Goal: Task Accomplishment & Management: Manage account settings

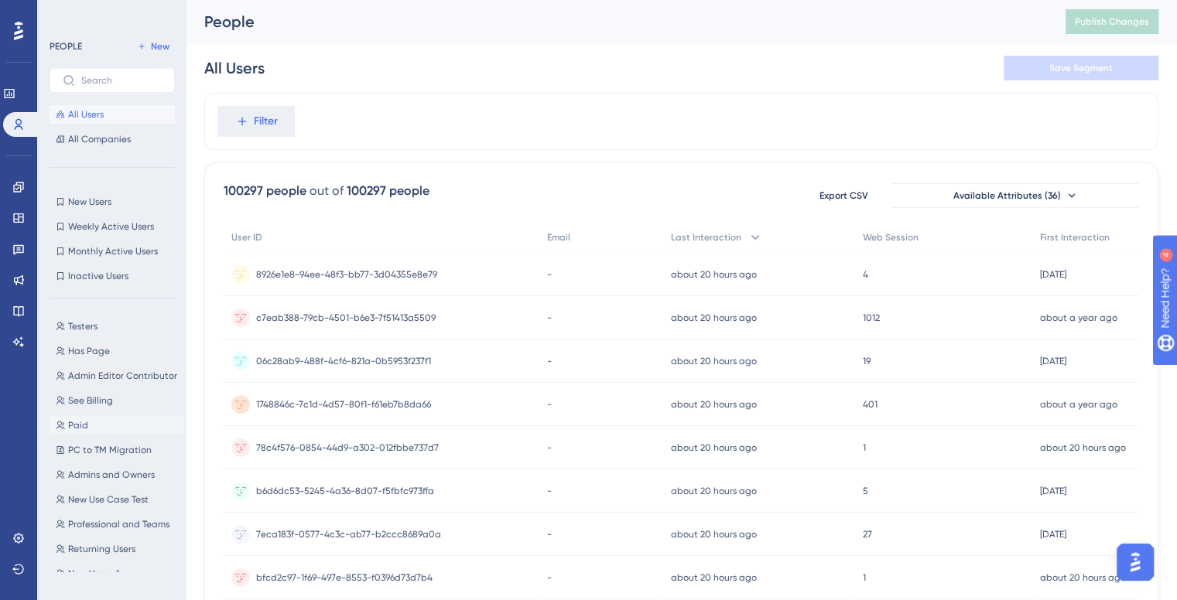
click at [143, 422] on button "Paid Paid" at bounding box center [117, 425] width 135 height 19
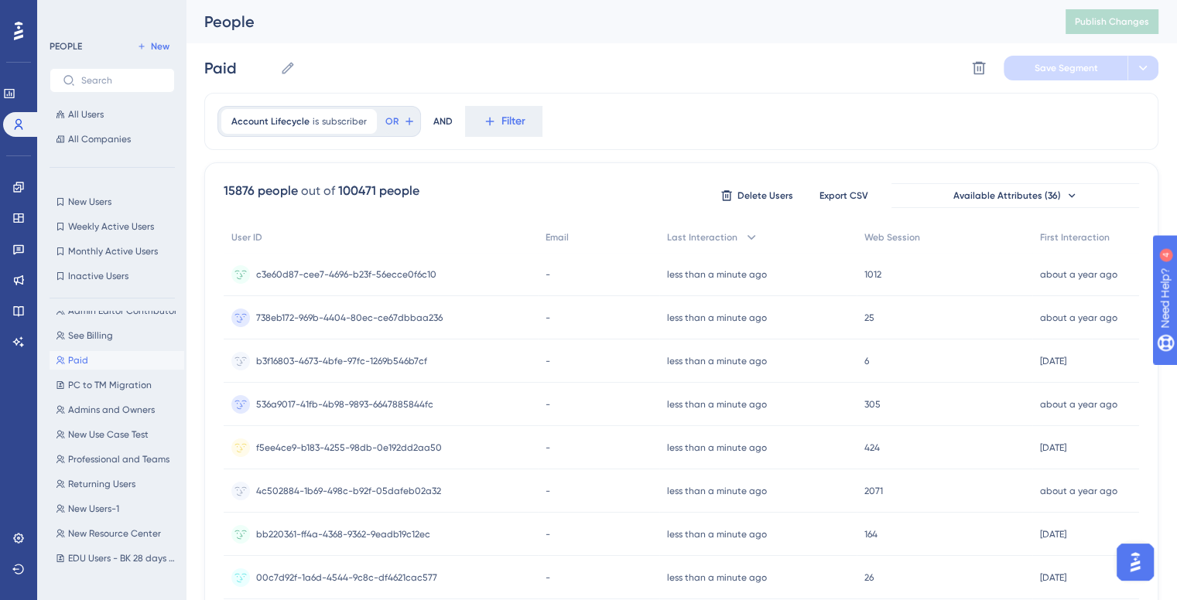
scroll to position [77, 0]
click at [103, 462] on span "Free Users" at bounding box center [89, 462] width 43 height 12
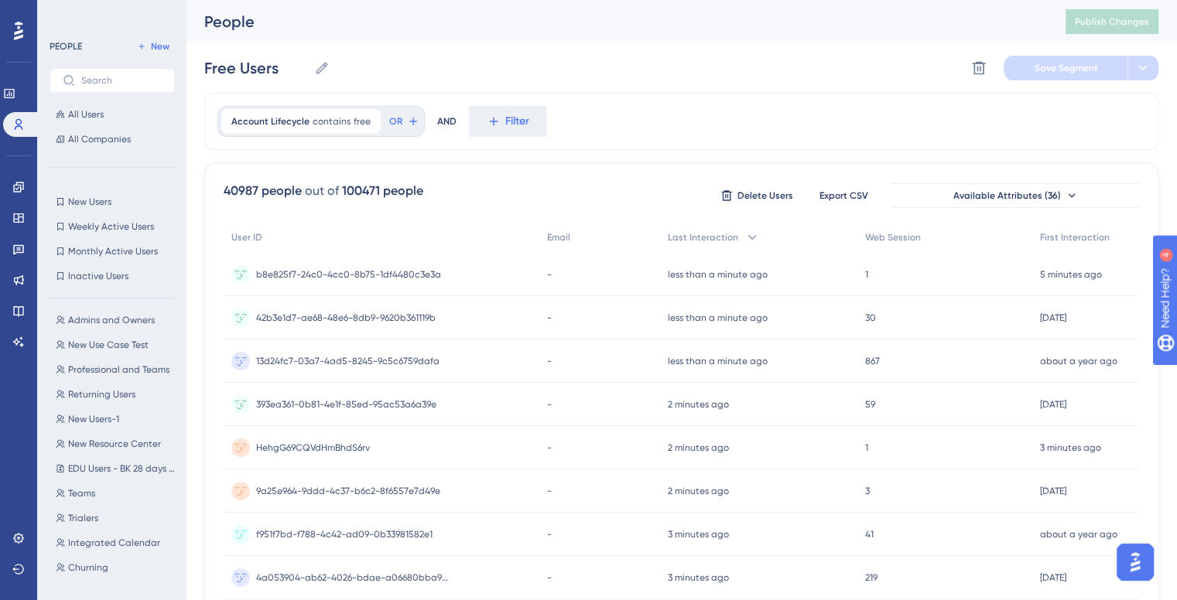
scroll to position [387, 0]
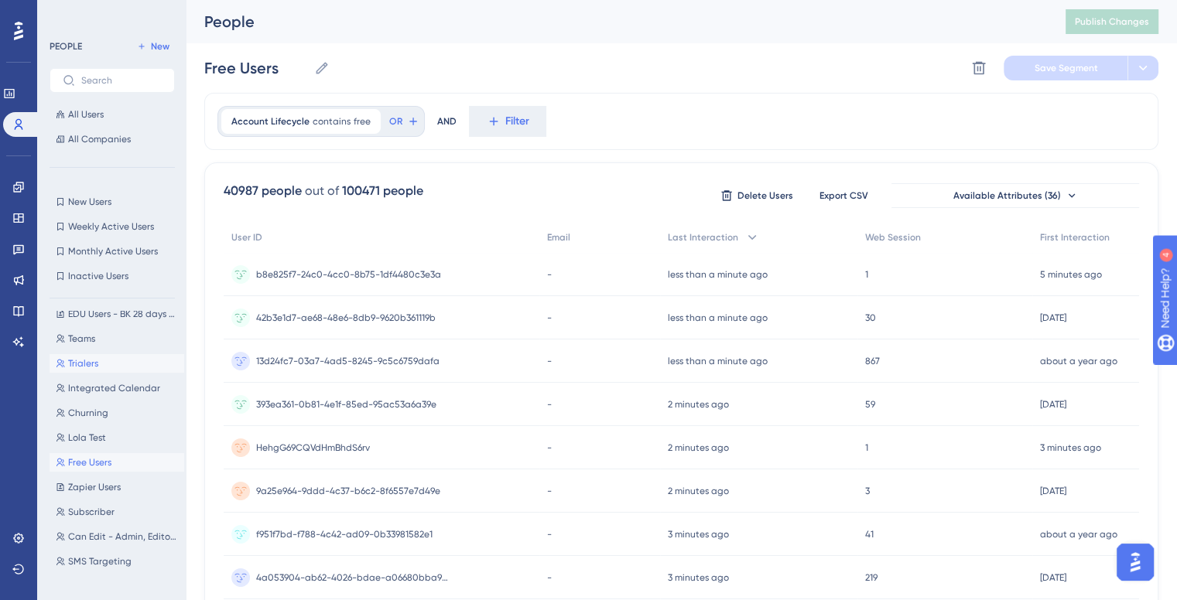
click at [113, 362] on button "Trialers Trialers" at bounding box center [117, 363] width 135 height 19
type input "Trialers"
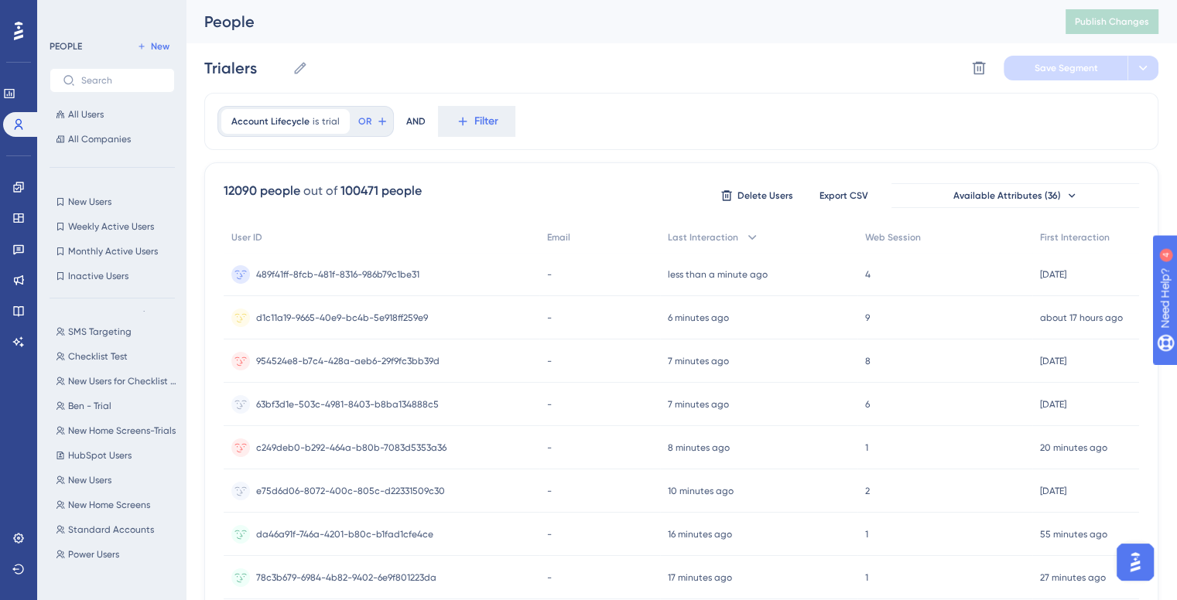
scroll to position [543, 0]
click at [12, 197] on link at bounding box center [18, 187] width 12 height 25
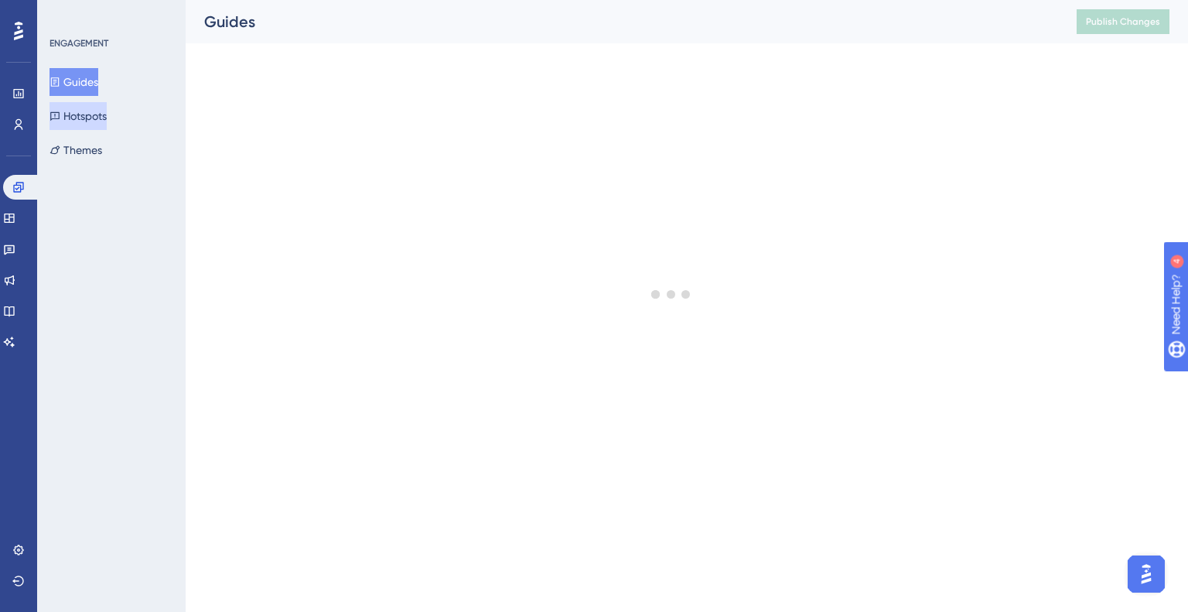
click at [83, 121] on button "Hotspots" at bounding box center [78, 116] width 57 height 28
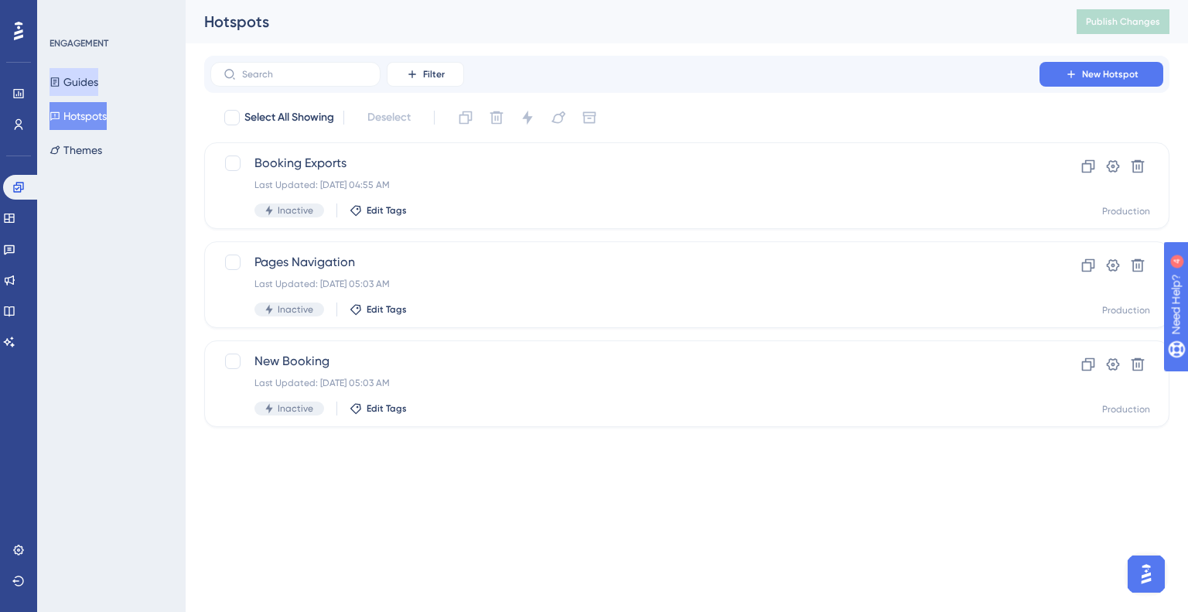
click at [87, 88] on button "Guides" at bounding box center [74, 82] width 49 height 28
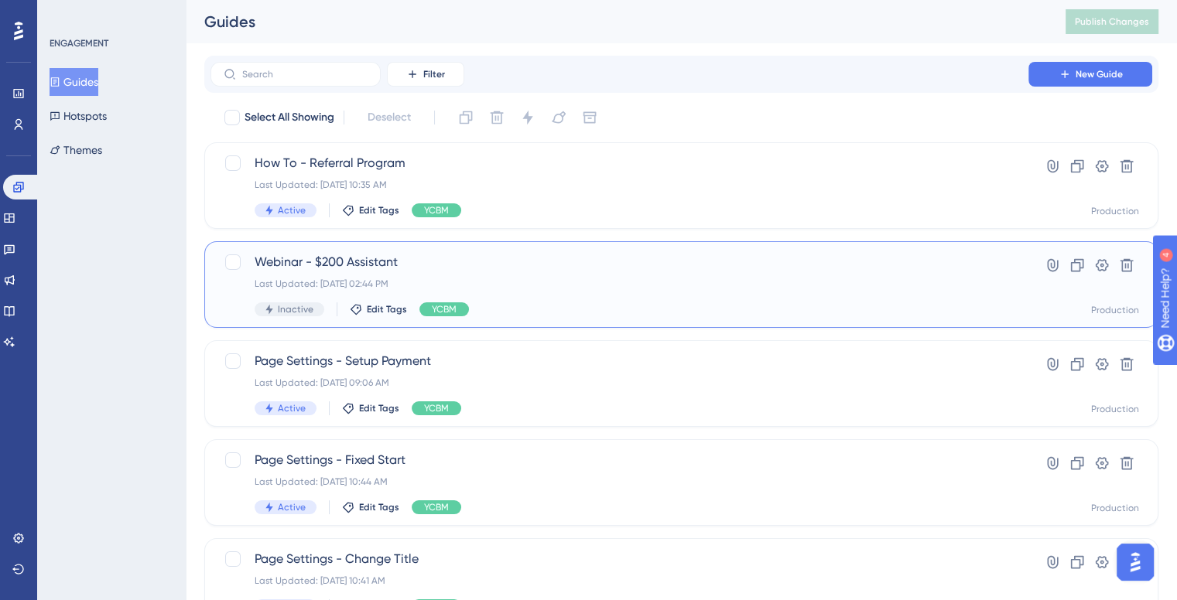
click at [328, 261] on span "Webinar - $200 Assistant" at bounding box center [620, 262] width 730 height 19
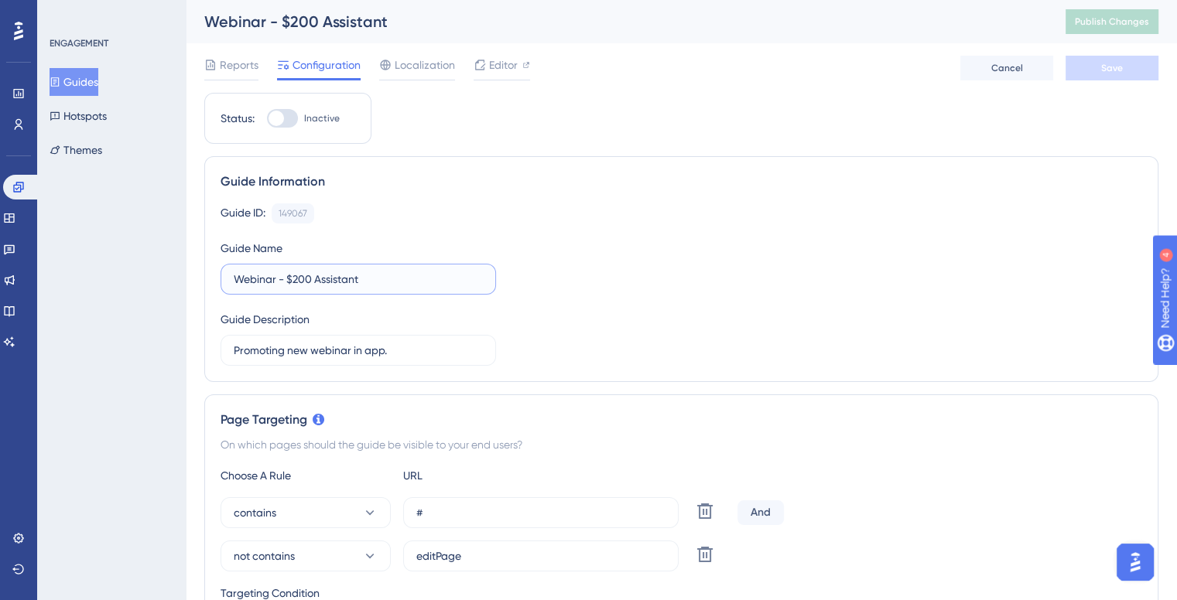
drag, startPoint x: 289, startPoint y: 278, endPoint x: 391, endPoint y: 276, distance: 101.4
click at [391, 276] on input "Webinar - $200 Assistant" at bounding box center [358, 279] width 249 height 17
click at [389, 276] on input "Webinar - $200 Assistant" at bounding box center [358, 279] width 249 height 17
drag, startPoint x: 285, startPoint y: 276, endPoint x: 487, endPoint y: 277, distance: 201.9
click at [487, 277] on label "Webinar - $200 Assistant" at bounding box center [357, 279] width 275 height 31
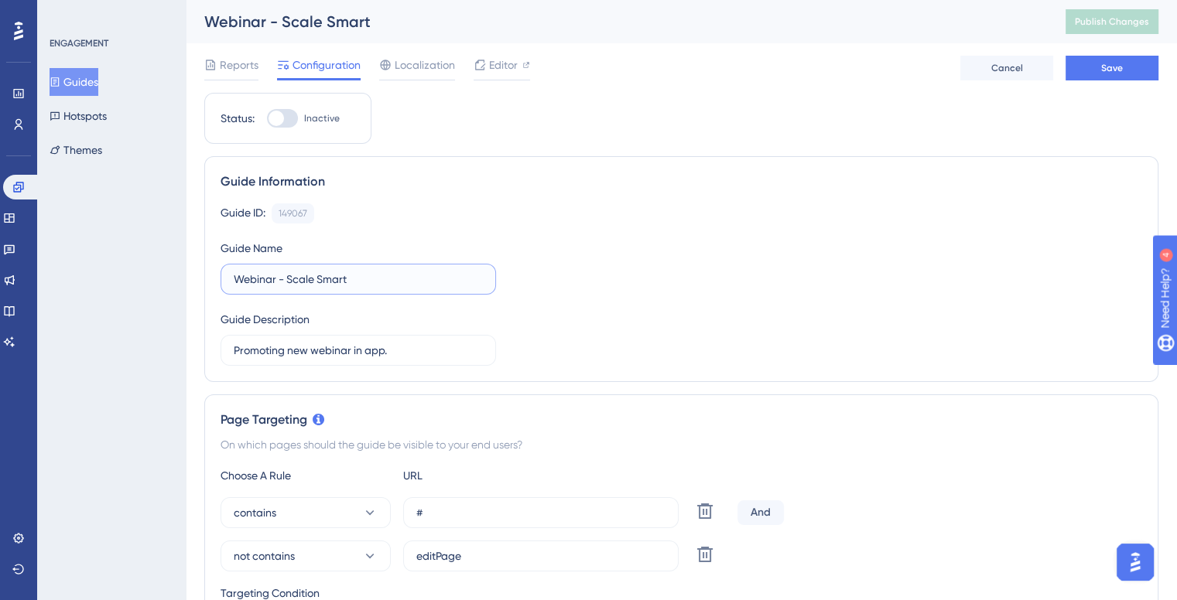
type input "Webinar - Scale Smart"
click at [595, 258] on div "Guide ID: 149067 Copy Guide Name Webinar - Scale Smart Guide Description Promot…" at bounding box center [680, 284] width 921 height 162
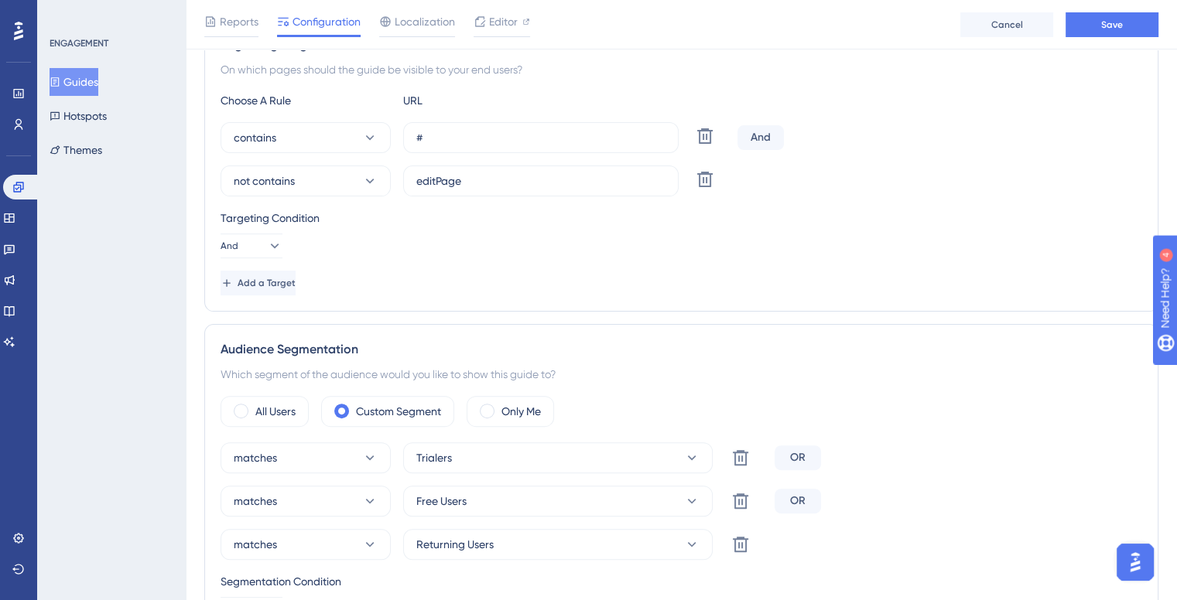
scroll to position [464, 0]
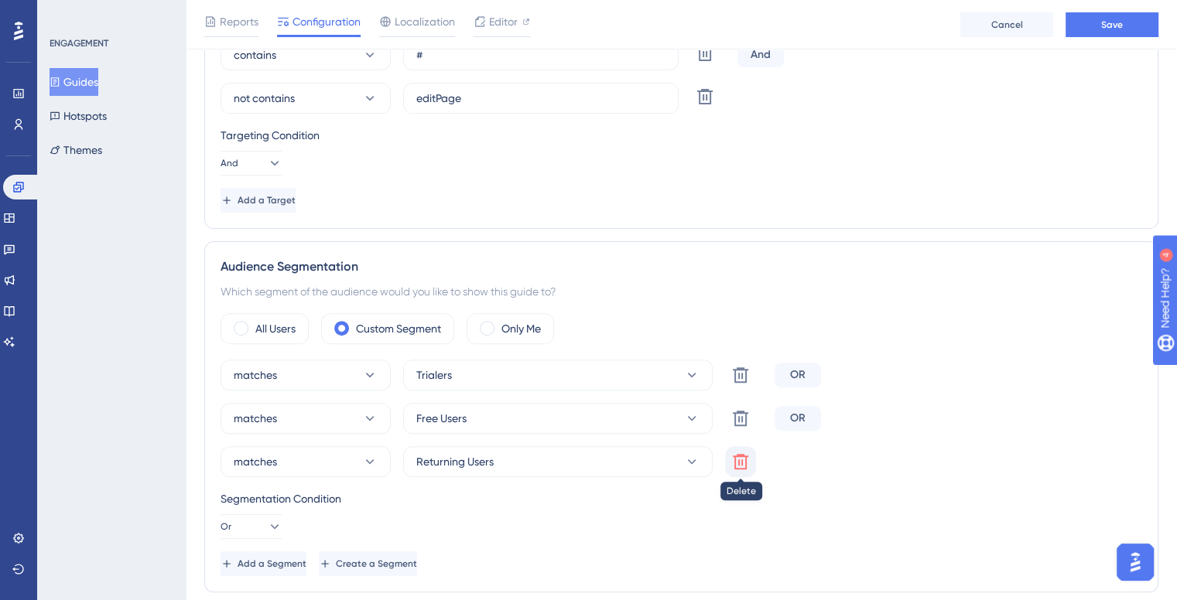
click at [743, 383] on icon at bounding box center [740, 374] width 15 height 15
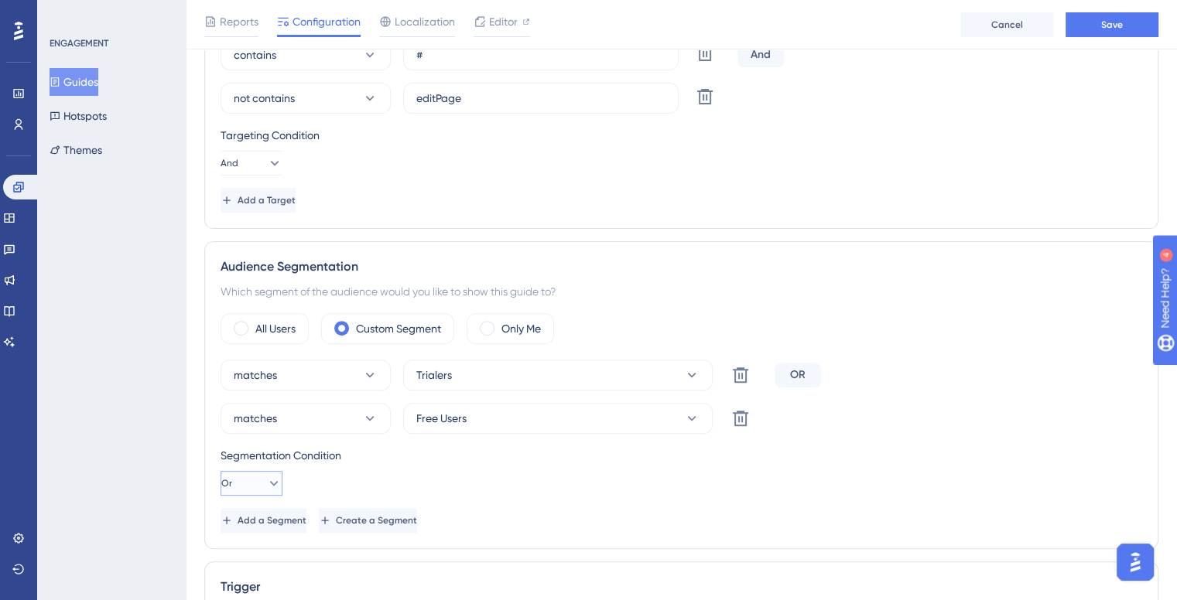
click at [270, 480] on icon at bounding box center [273, 483] width 15 height 15
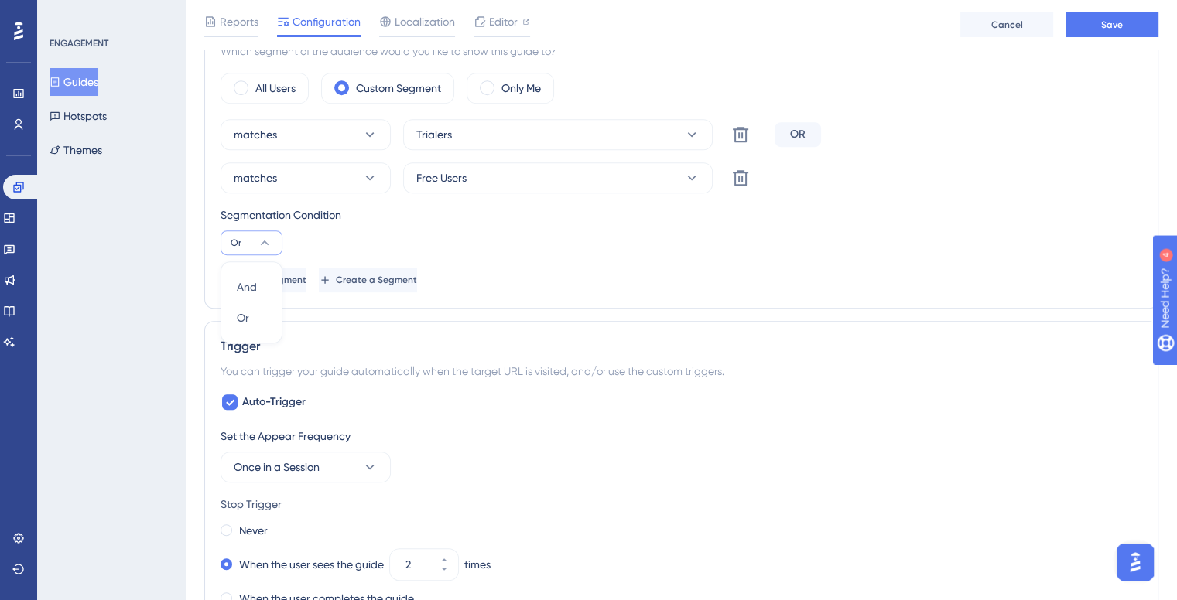
click at [335, 253] on div "Segmentation Condition Or And And Or Or" at bounding box center [680, 231] width 921 height 50
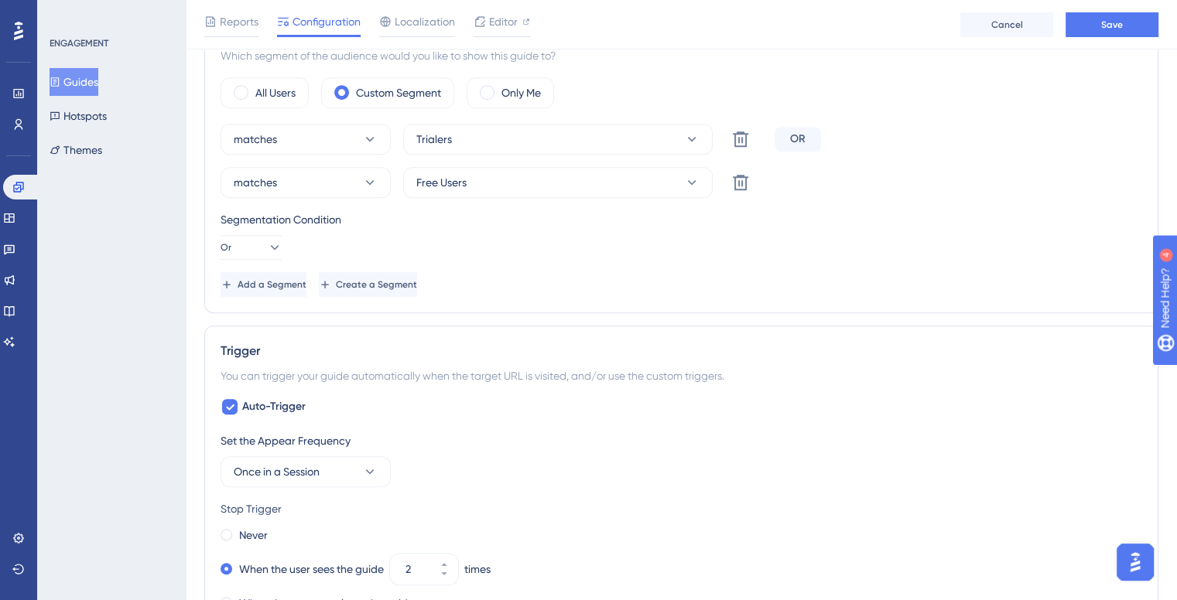
scroll to position [550, 0]
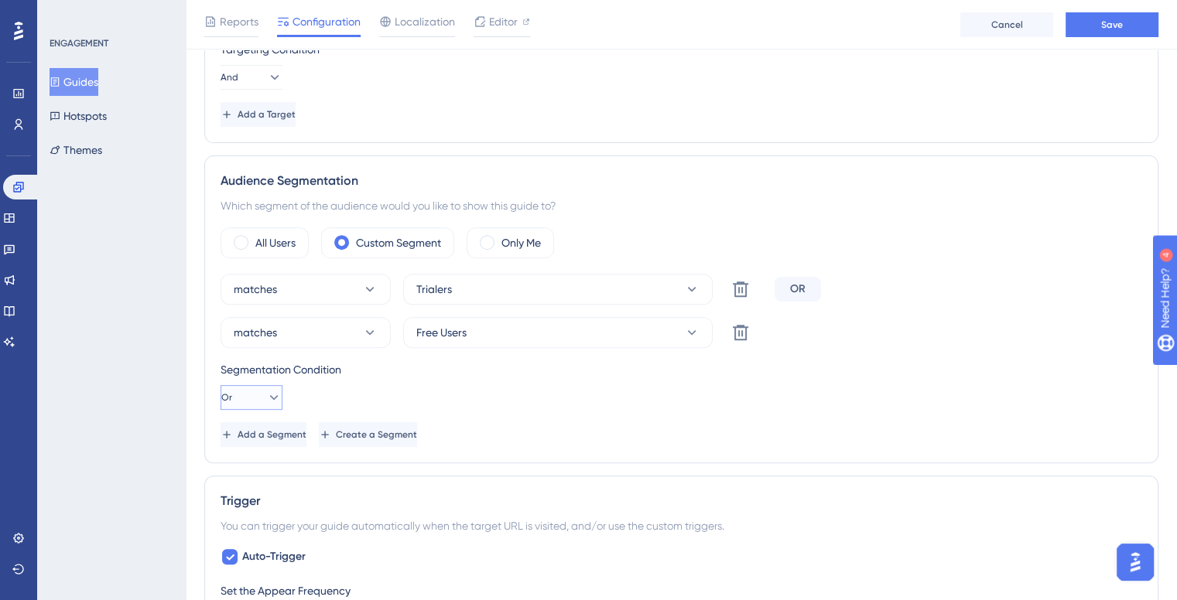
click at [274, 390] on button "Or" at bounding box center [251, 397] width 62 height 25
click at [259, 441] on div "And And" at bounding box center [251, 441] width 29 height 31
click at [289, 432] on span "Add a Segment" at bounding box center [272, 435] width 69 height 12
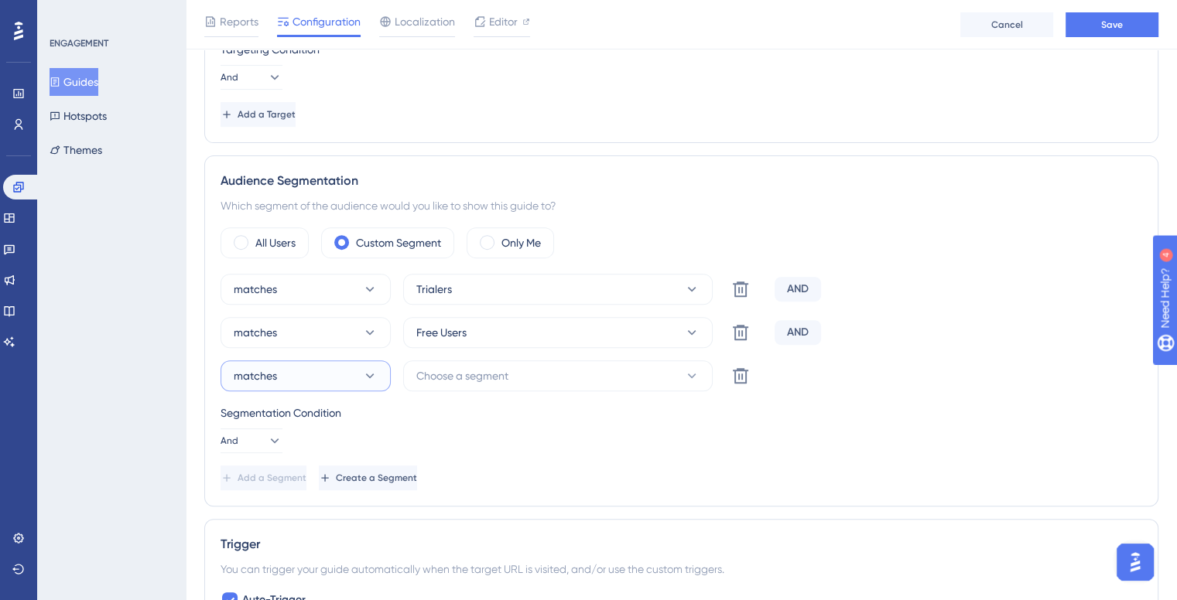
click at [358, 383] on button "matches" at bounding box center [305, 376] width 170 height 31
click at [357, 375] on button "matches" at bounding box center [305, 376] width 170 height 31
click at [743, 299] on icon at bounding box center [740, 289] width 19 height 19
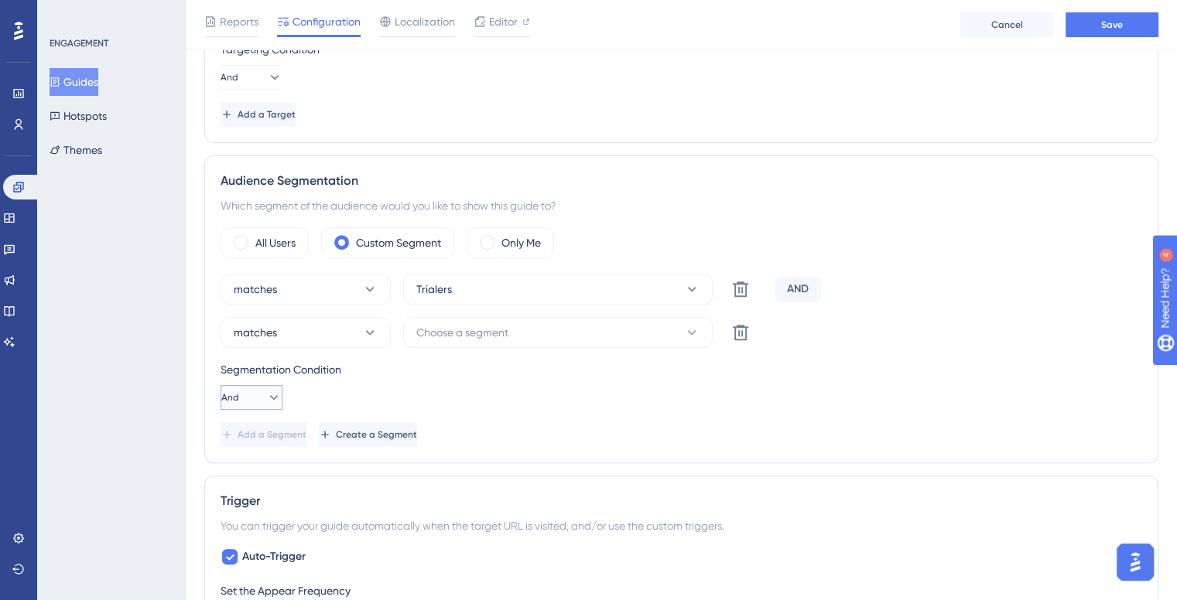
click at [266, 395] on icon at bounding box center [273, 397] width 15 height 15
click at [254, 473] on div "Or Or" at bounding box center [251, 472] width 29 height 31
click at [528, 331] on button "Choose a segment" at bounding box center [557, 332] width 309 height 31
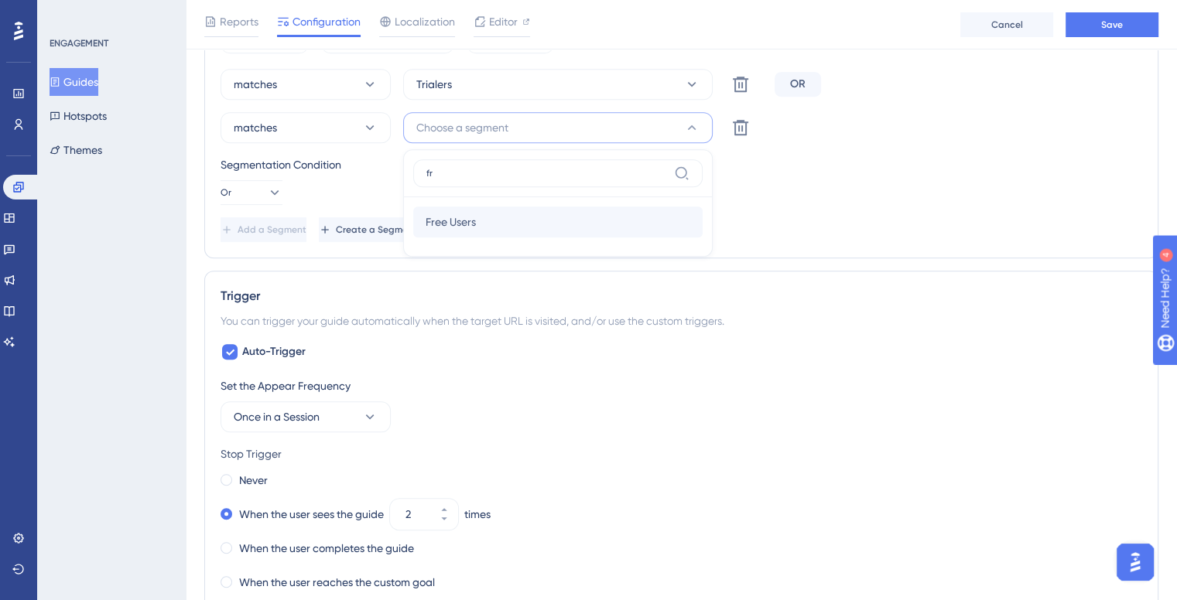
type input "fr"
click at [456, 213] on span "Free Users" at bounding box center [451, 222] width 50 height 19
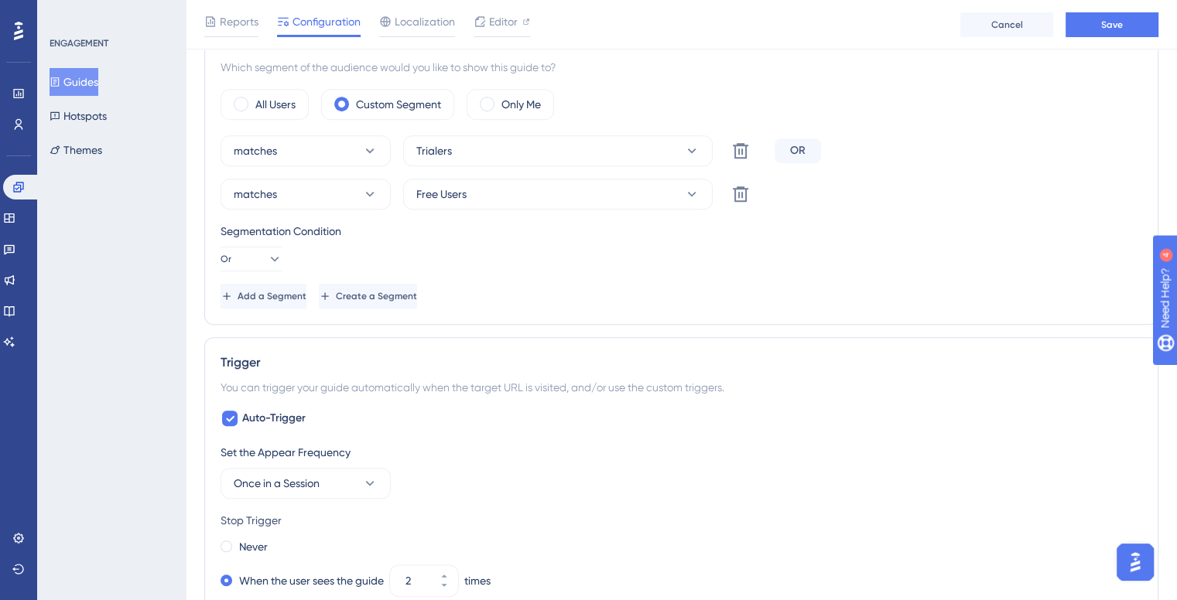
scroll to position [600, 0]
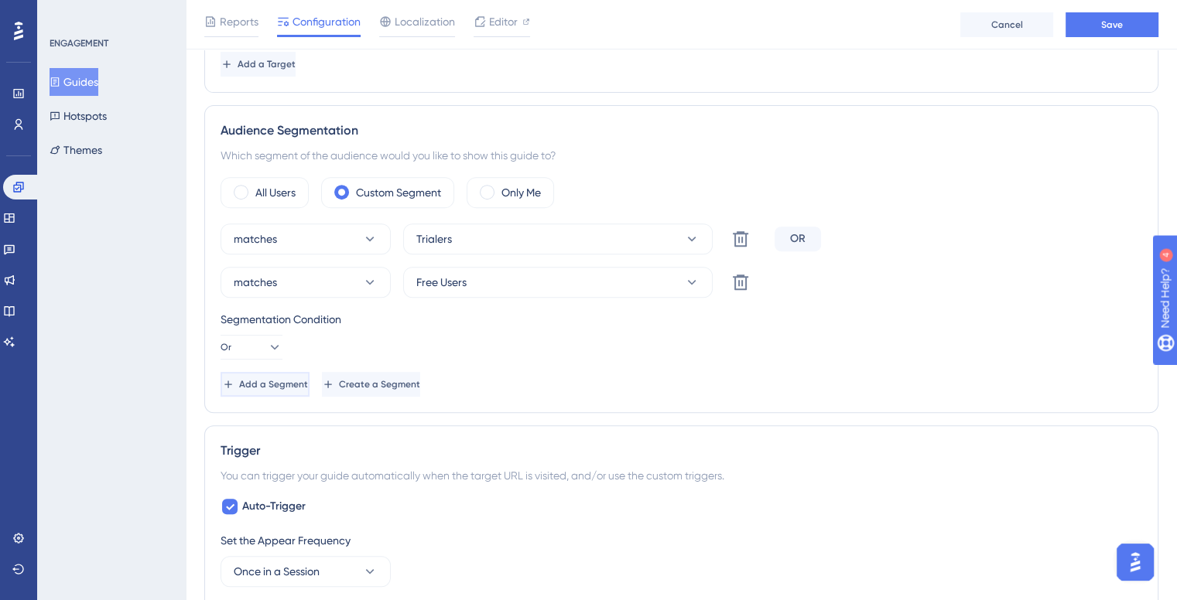
click at [305, 382] on span "Add a Segment" at bounding box center [273, 384] width 69 height 12
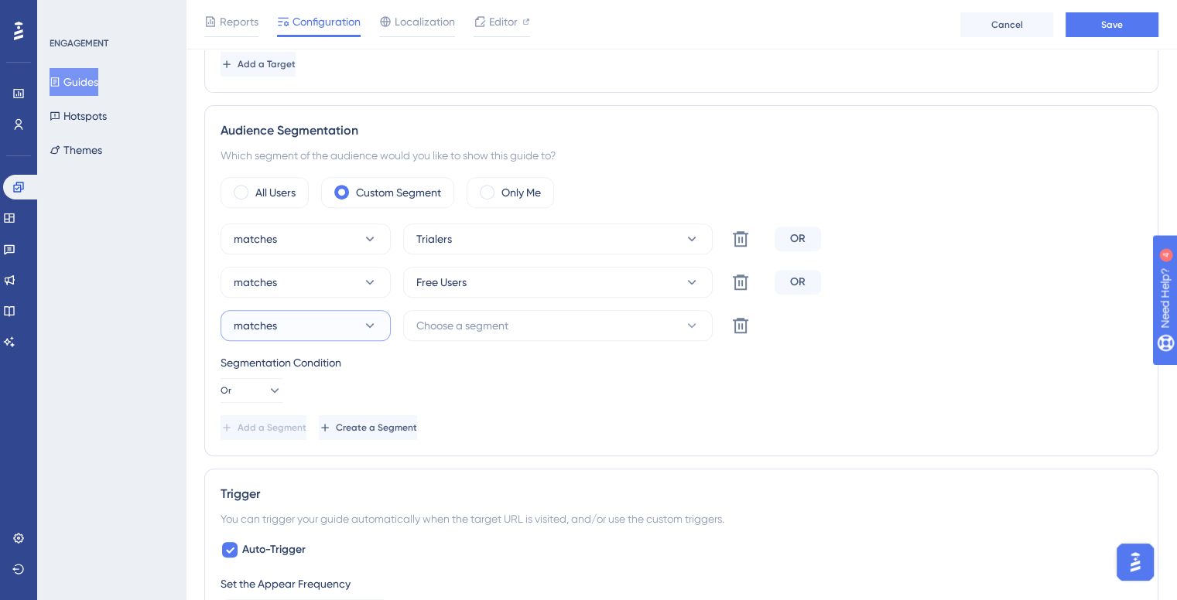
click at [313, 324] on button "matches" at bounding box center [305, 325] width 170 height 31
click at [313, 405] on span "doesn't match" at bounding box center [278, 404] width 70 height 19
click at [457, 320] on span "Choose a segment" at bounding box center [462, 325] width 92 height 19
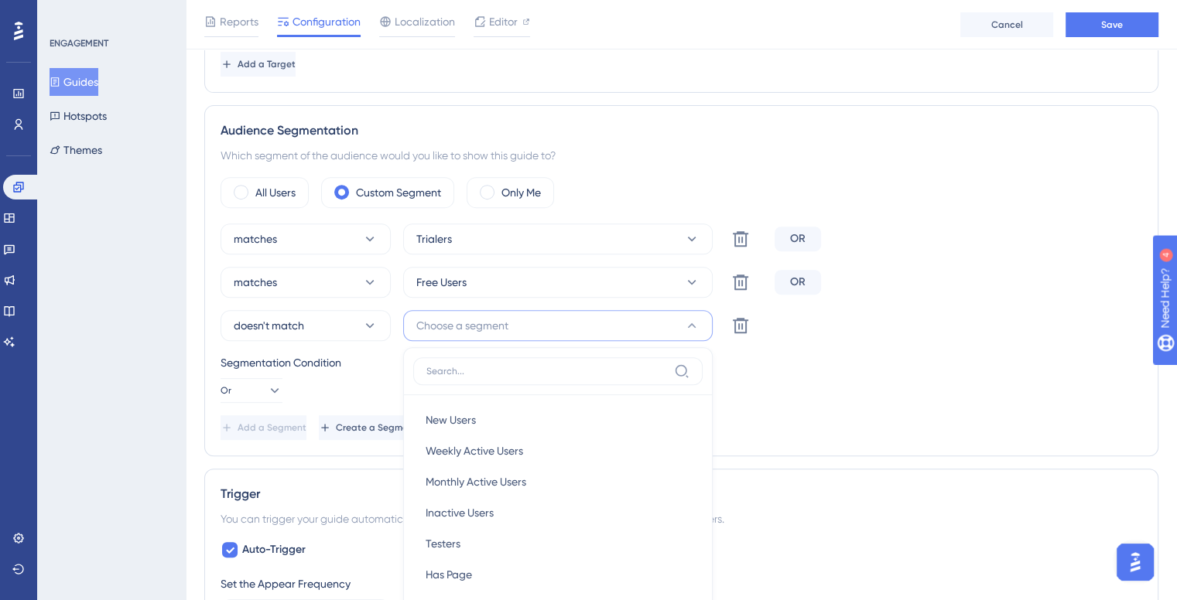
scroll to position [789, 0]
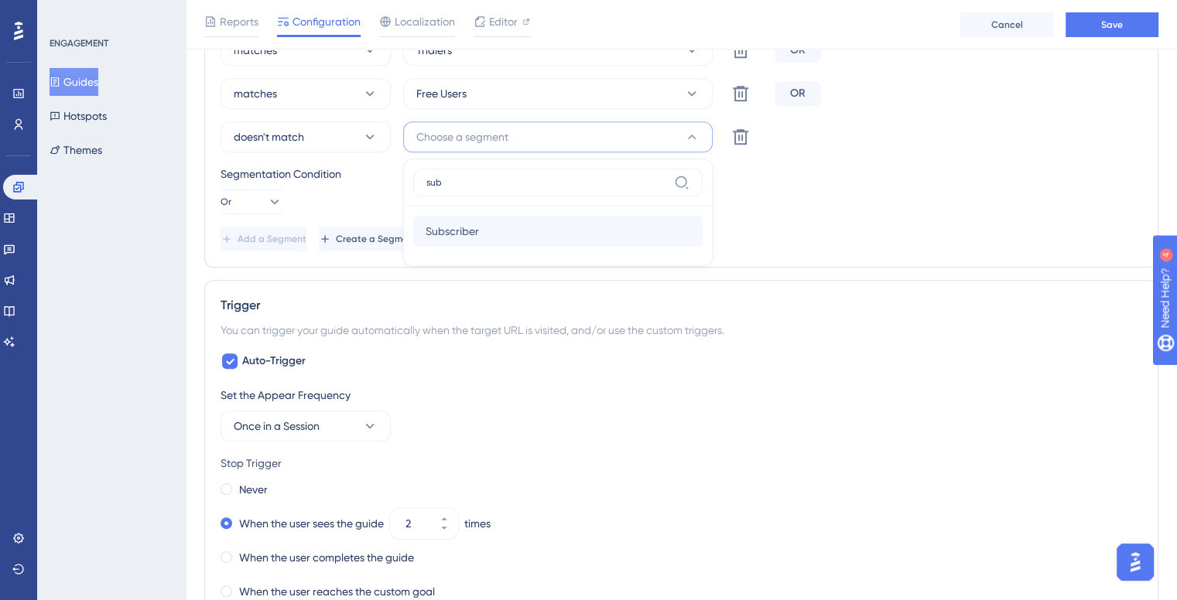
type input "sub"
click at [526, 217] on div "Subscriber Subscriber" at bounding box center [558, 231] width 265 height 31
click at [825, 194] on div "Segmentation Condition Or" at bounding box center [680, 190] width 921 height 50
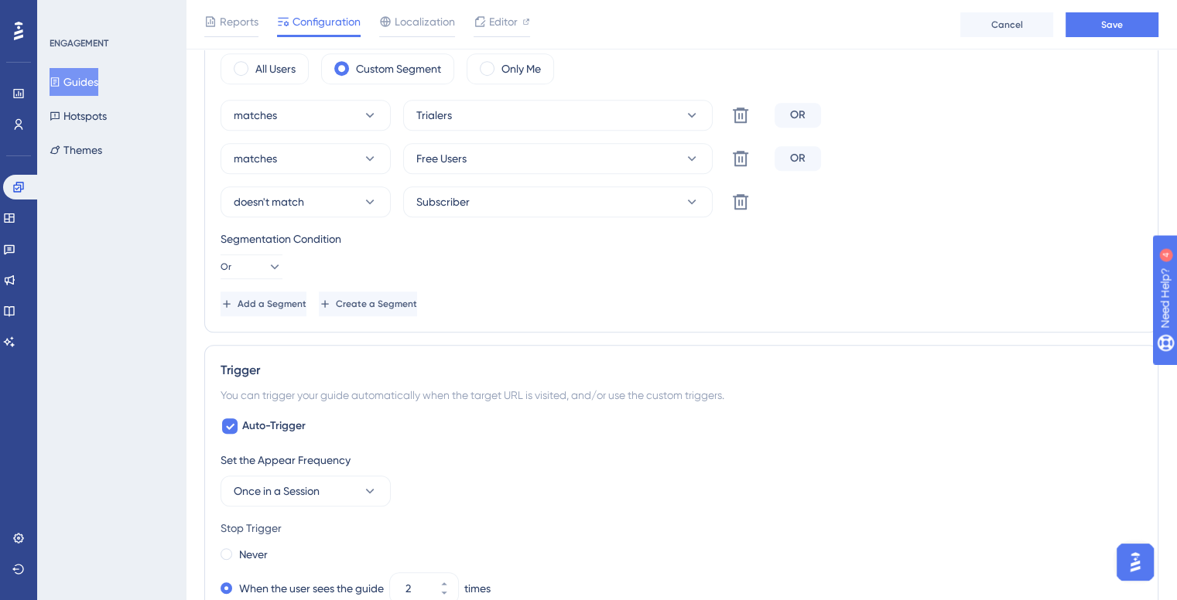
scroll to position [634, 0]
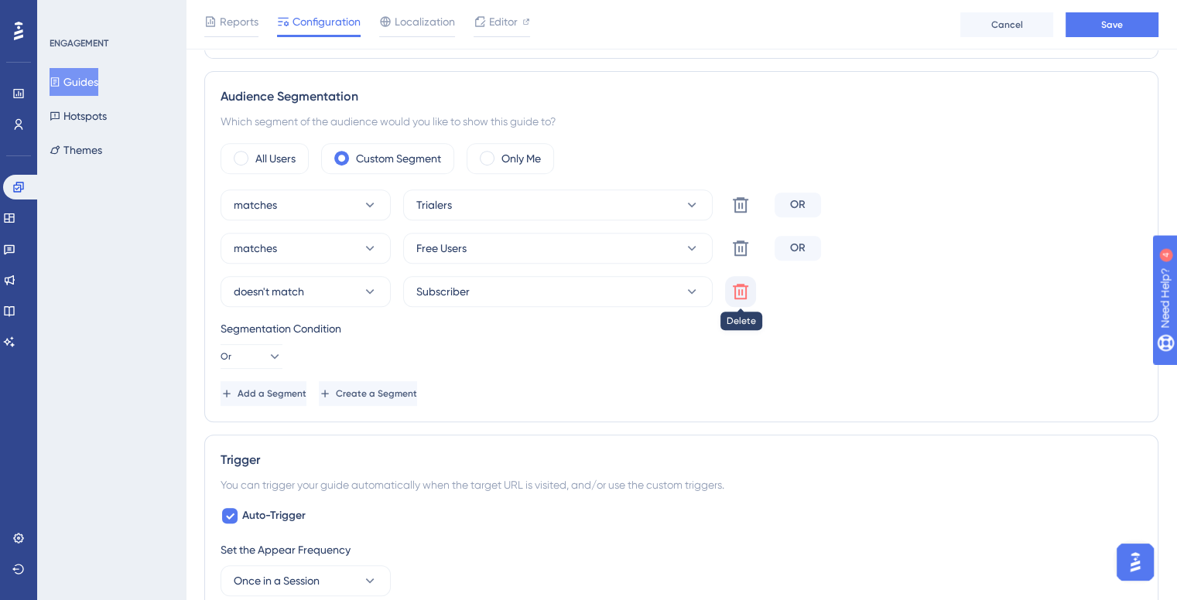
click at [743, 214] on icon at bounding box center [740, 205] width 19 height 19
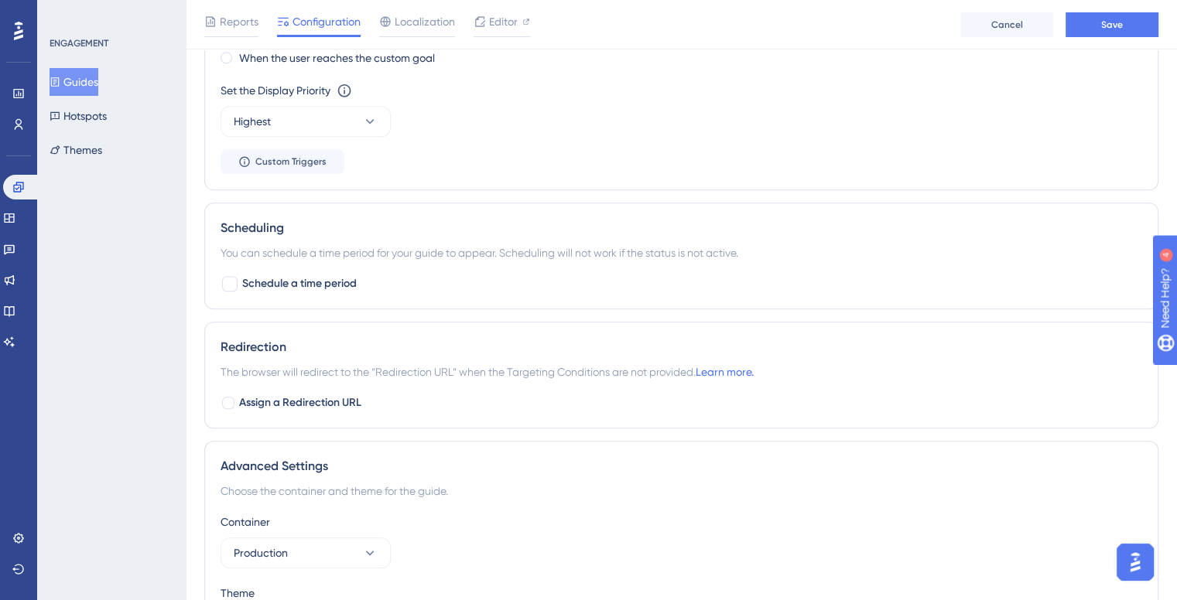
scroll to position [1253, 0]
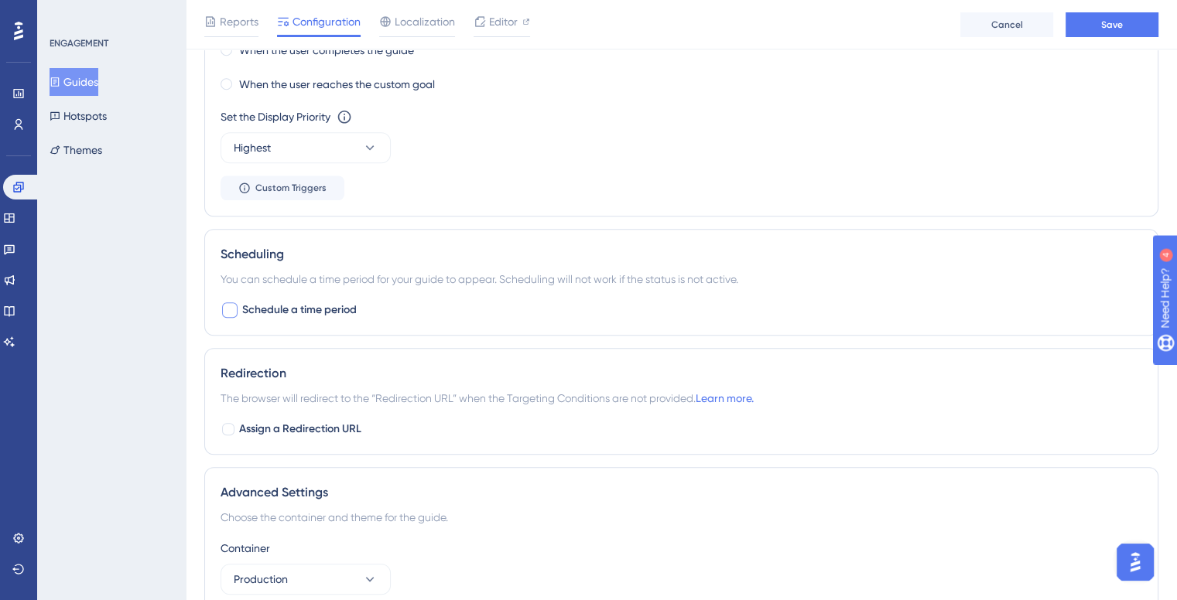
click at [222, 312] on div at bounding box center [229, 310] width 15 height 15
checkbox input "true"
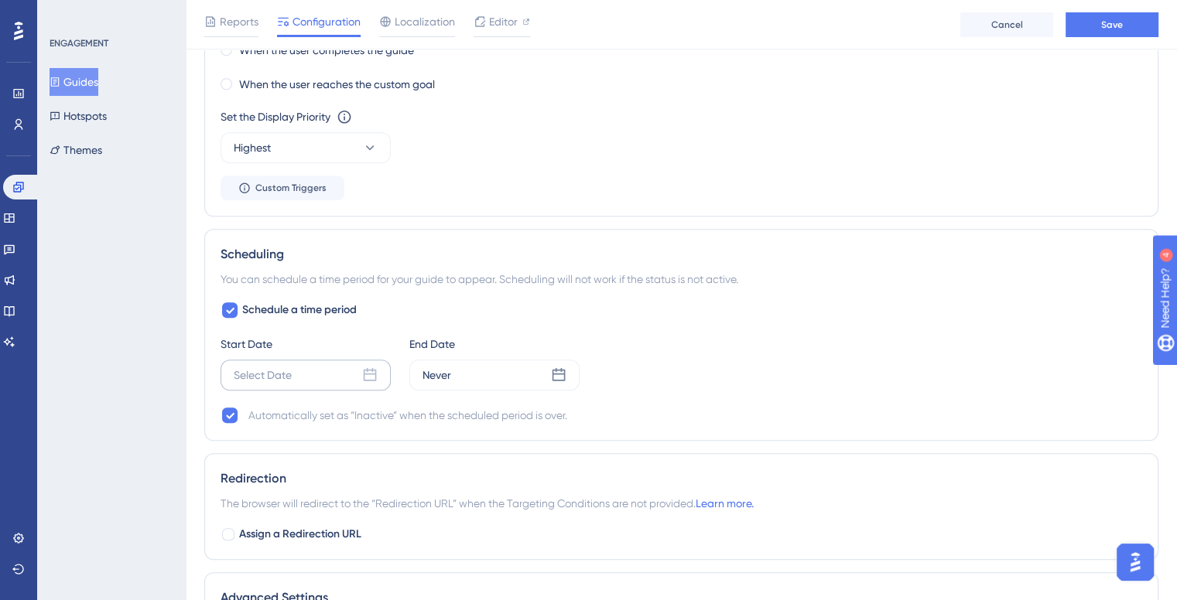
click at [276, 373] on div "Select Date" at bounding box center [263, 375] width 58 height 19
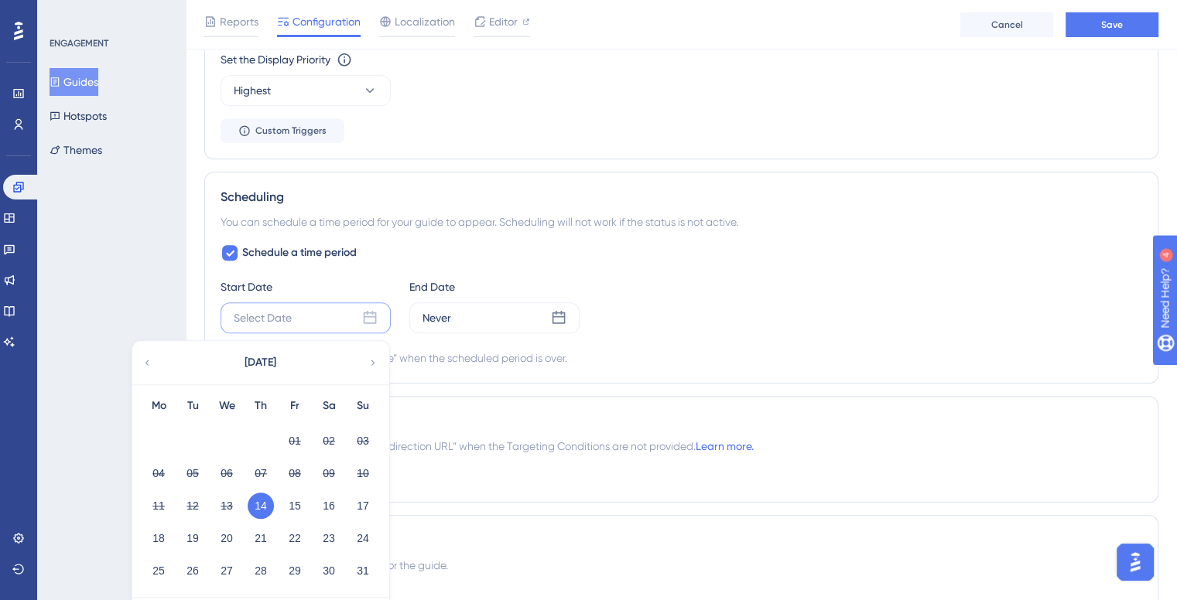
scroll to position [1408, 0]
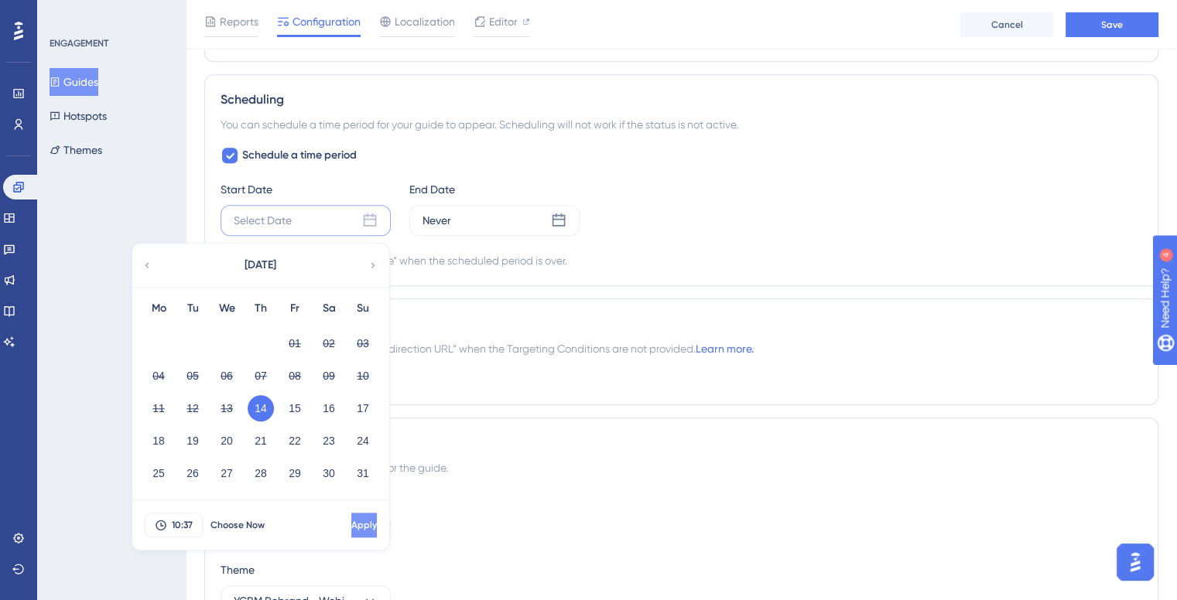
click at [351, 519] on span "Apply" at bounding box center [364, 525] width 26 height 12
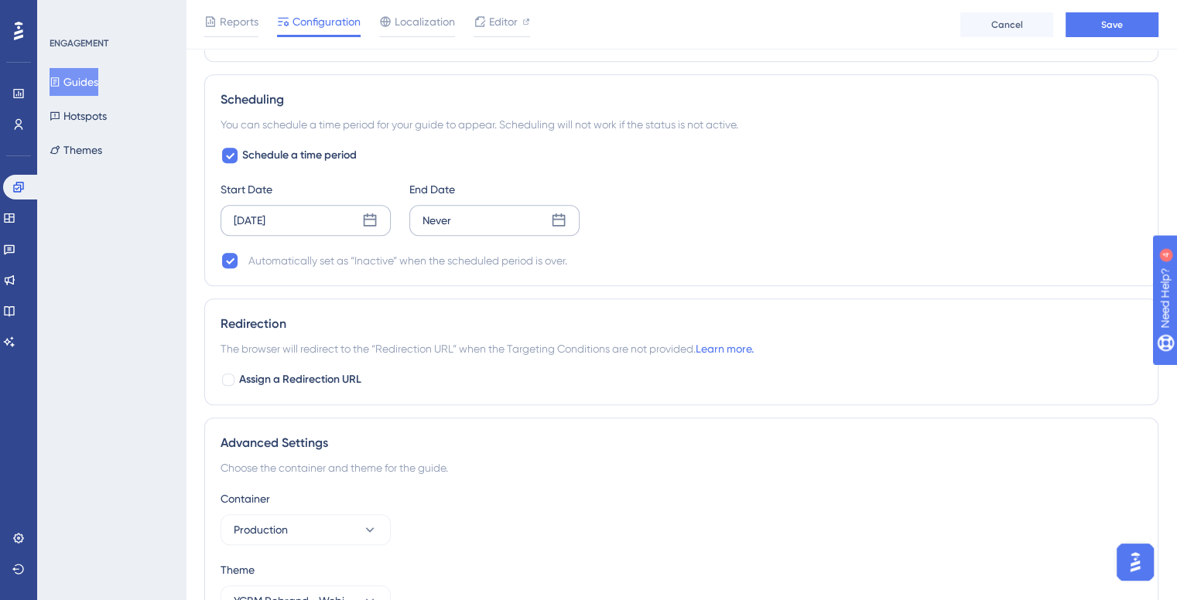
click at [480, 214] on div "Never" at bounding box center [494, 220] width 170 height 31
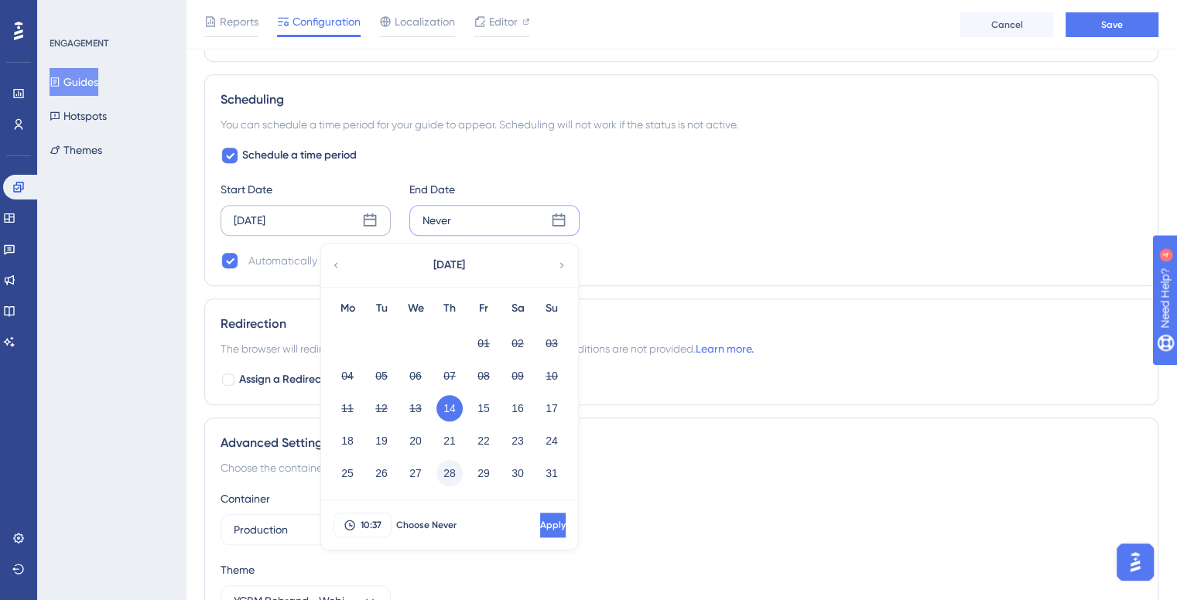
click at [442, 472] on button "28" at bounding box center [449, 473] width 26 height 26
click at [367, 519] on span "10:37" at bounding box center [371, 525] width 21 height 12
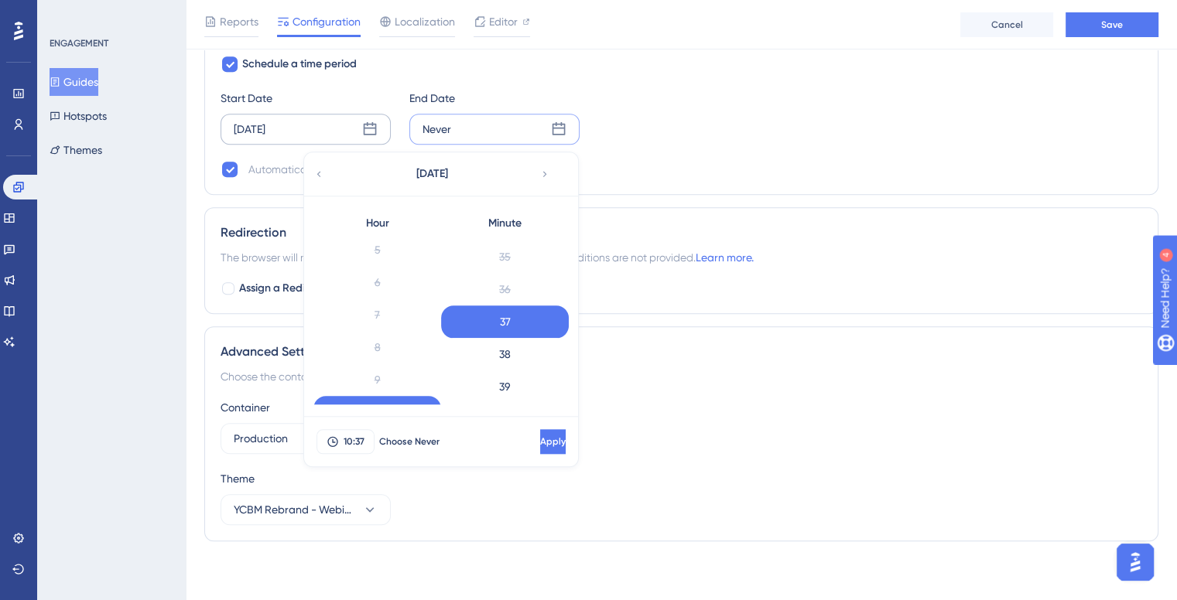
scroll to position [258, 0]
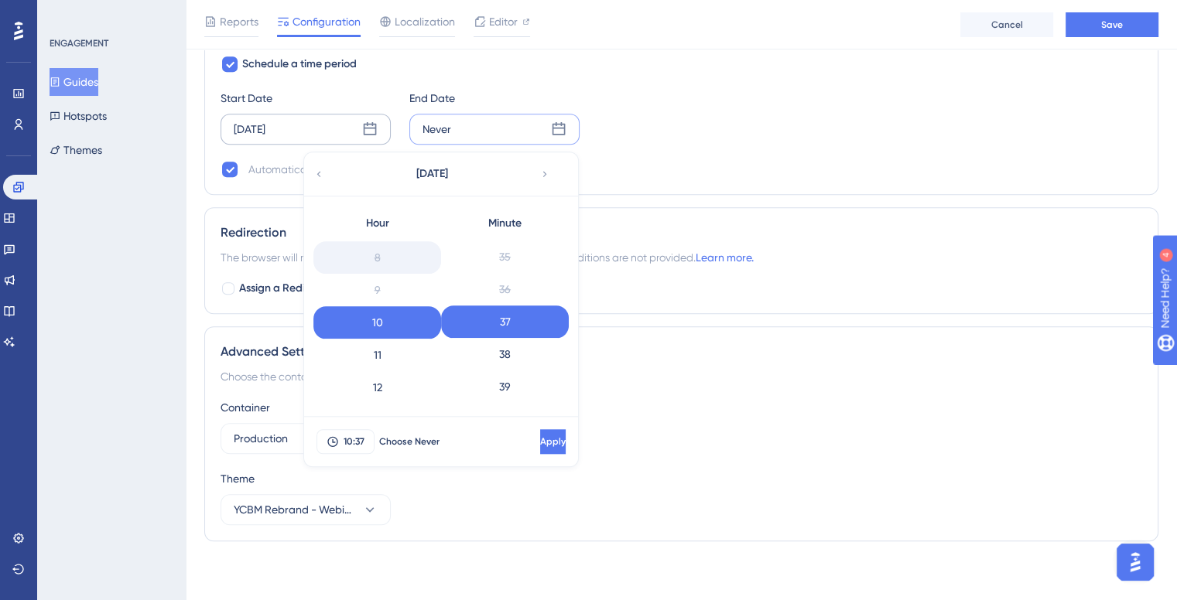
click at [382, 259] on div "8" at bounding box center [377, 257] width 128 height 32
click at [537, 436] on button "Apply" at bounding box center [551, 441] width 29 height 25
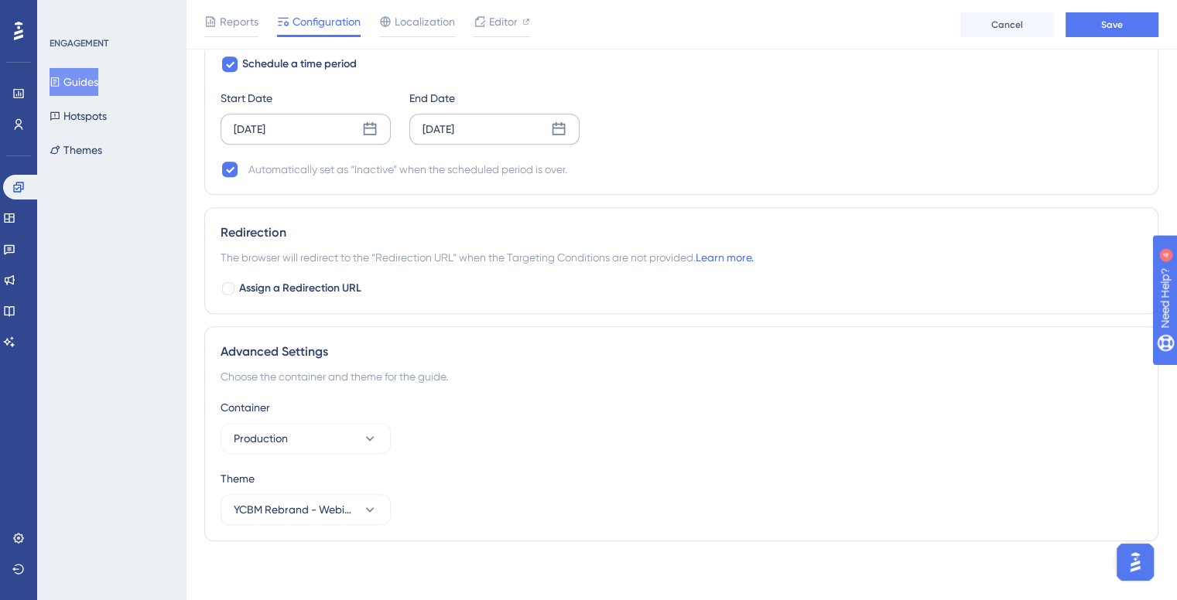
click at [454, 127] on div "Aug 28 2025" at bounding box center [438, 129] width 32 height 19
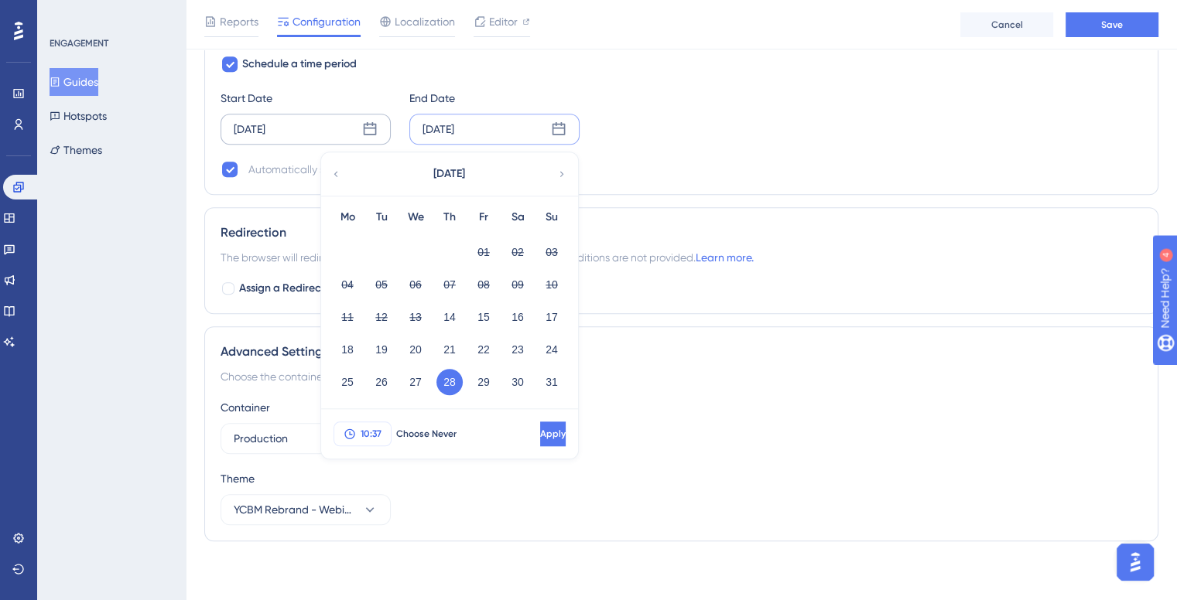
click at [364, 433] on span "10:37" at bounding box center [371, 434] width 21 height 12
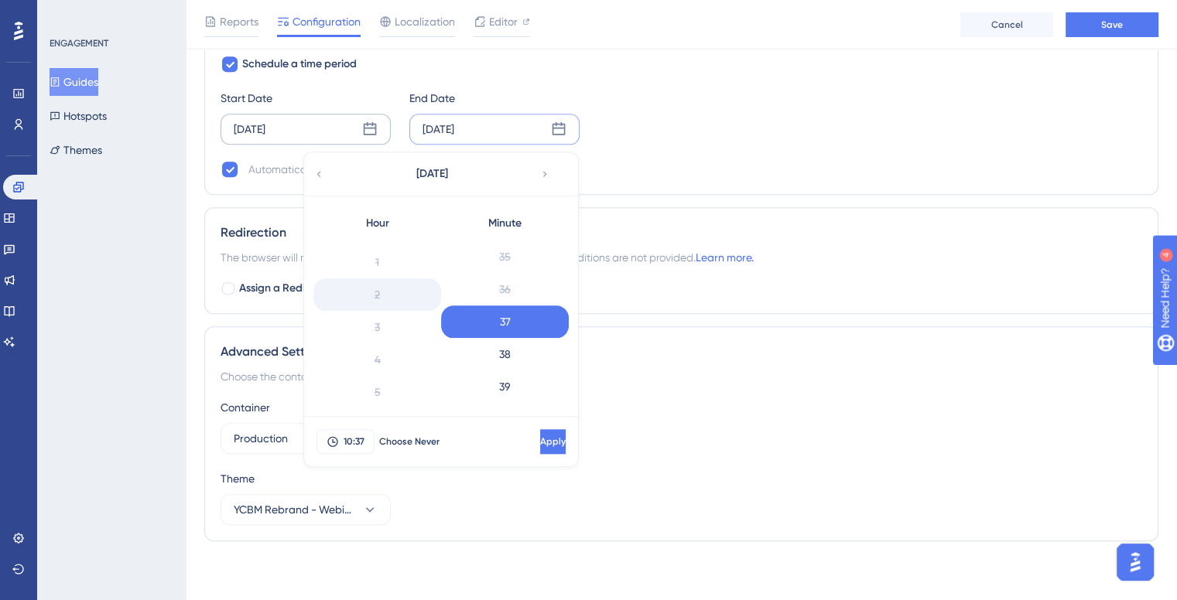
scroll to position [0, 0]
click at [390, 297] on div "1" at bounding box center [377, 288] width 128 height 32
click at [391, 297] on div "1" at bounding box center [377, 288] width 128 height 32
click at [393, 299] on div "11" at bounding box center [377, 303] width 128 height 32
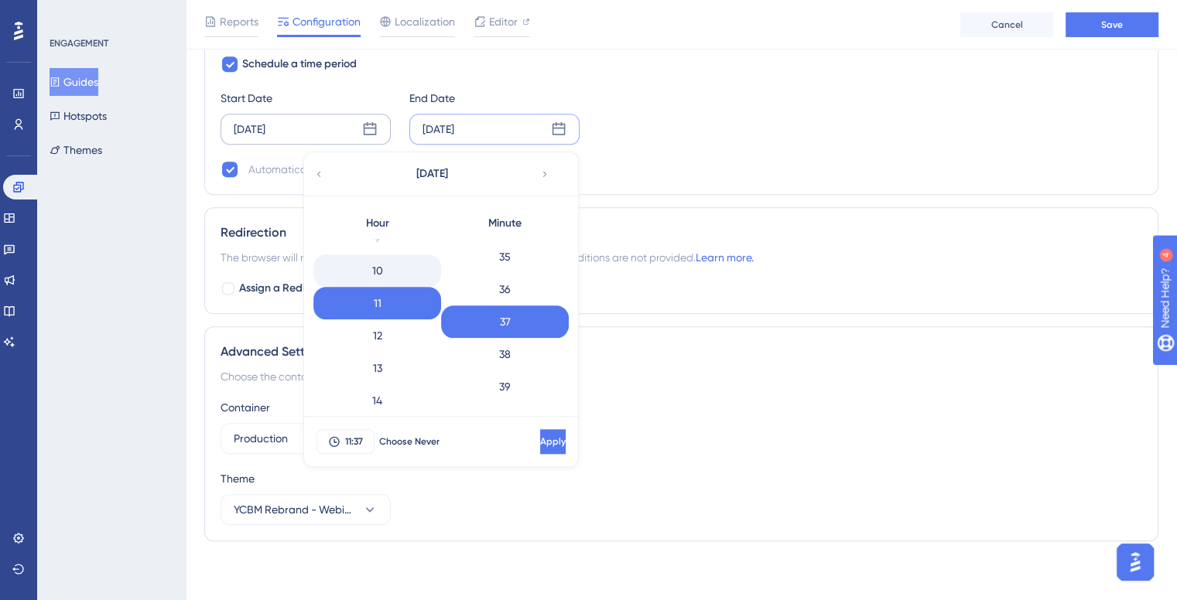
click at [393, 274] on div "10" at bounding box center [377, 271] width 128 height 32
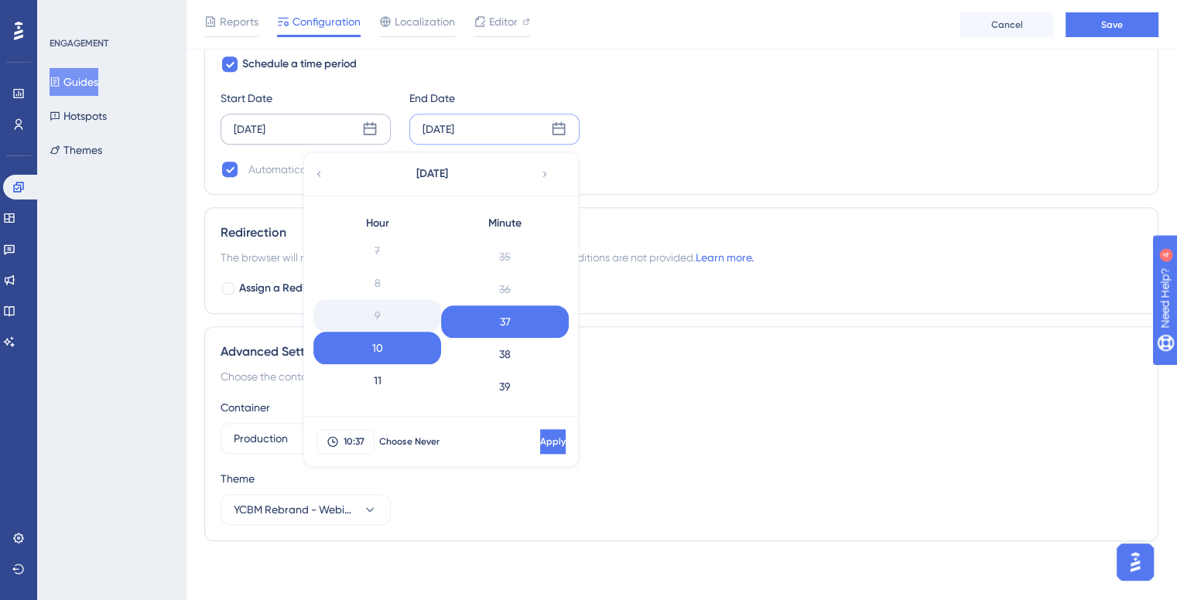
scroll to position [155, 0]
click at [350, 432] on button "10:37" at bounding box center [345, 441] width 58 height 25
click at [353, 436] on span "10:37" at bounding box center [354, 442] width 21 height 12
drag, startPoint x: 643, startPoint y: 149, endPoint x: 548, endPoint y: 148, distance: 95.2
click at [644, 150] on div "Schedule a time period Start Date Aug 14 2025 End Date Aug 28 2025 August 2025 …" at bounding box center [680, 117] width 921 height 124
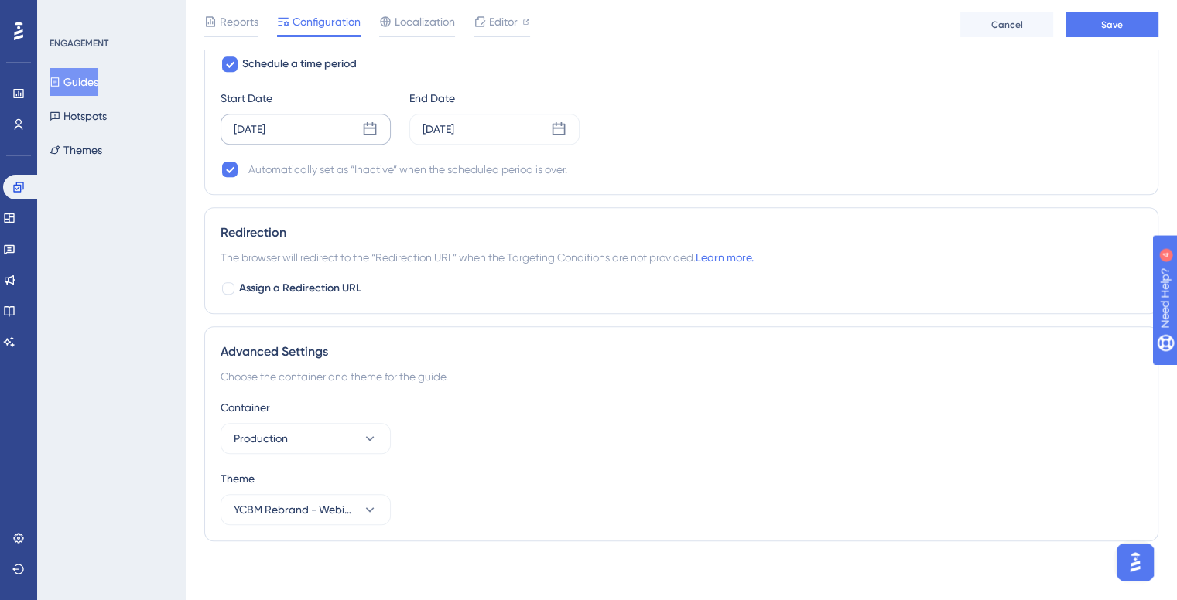
click at [322, 128] on div "Aug 14 2025" at bounding box center [305, 129] width 170 height 31
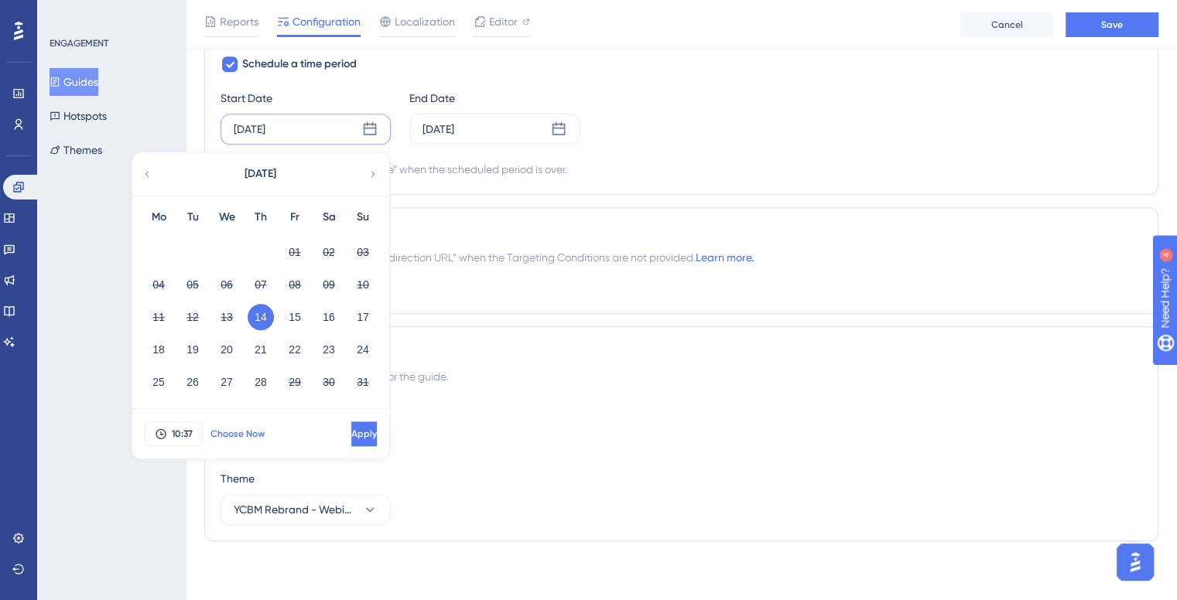
click at [234, 432] on span "Choose Now" at bounding box center [237, 434] width 54 height 12
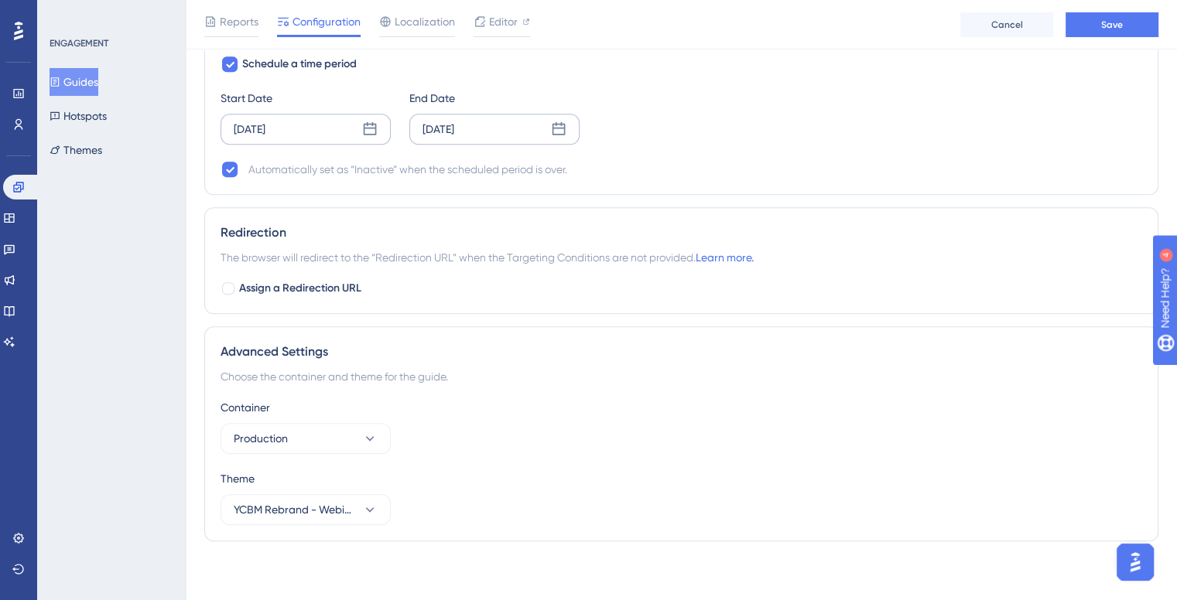
click at [486, 128] on div "Aug 28 2025" at bounding box center [494, 129] width 170 height 31
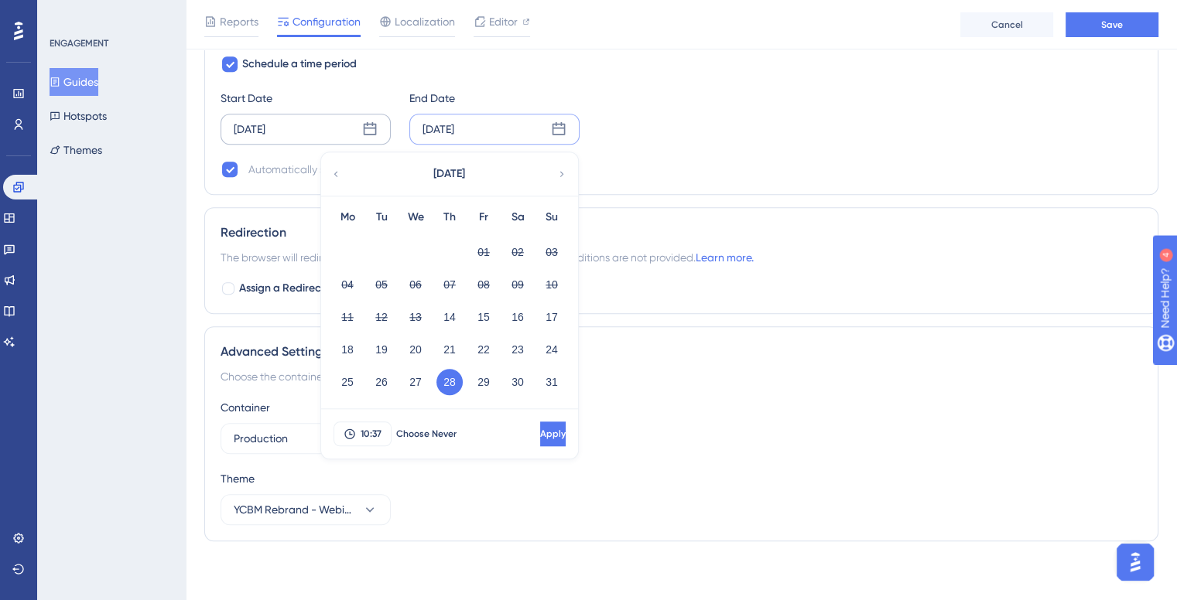
click at [451, 385] on button "28" at bounding box center [449, 382] width 26 height 26
click at [840, 167] on div "Automatically set as “Inactive” when the scheduled period is over." at bounding box center [680, 169] width 921 height 19
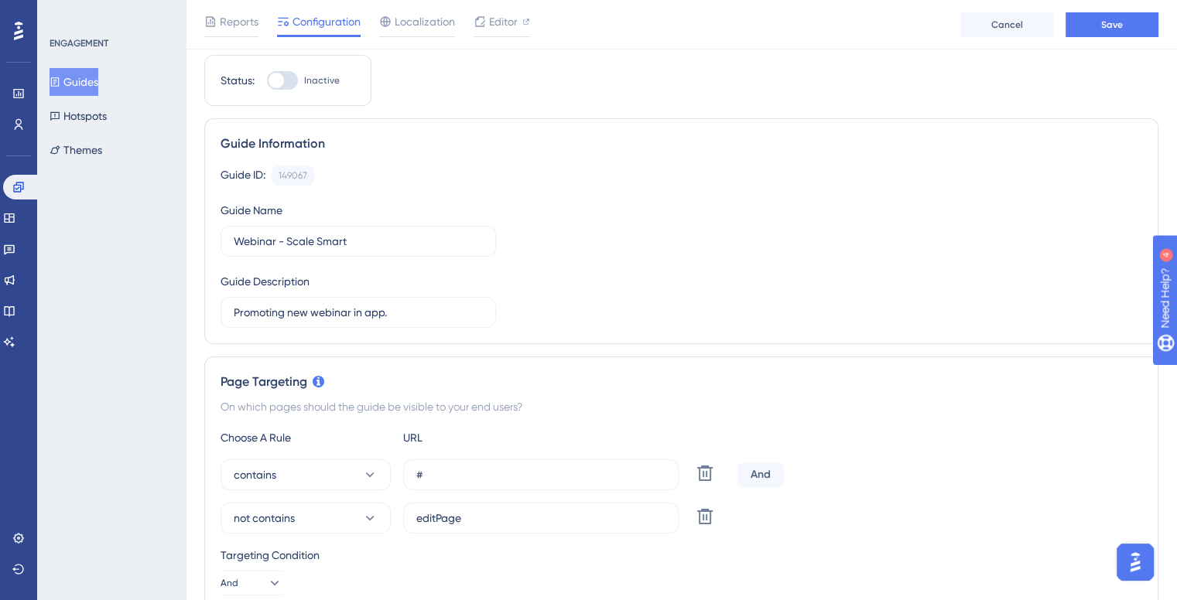
scroll to position [0, 0]
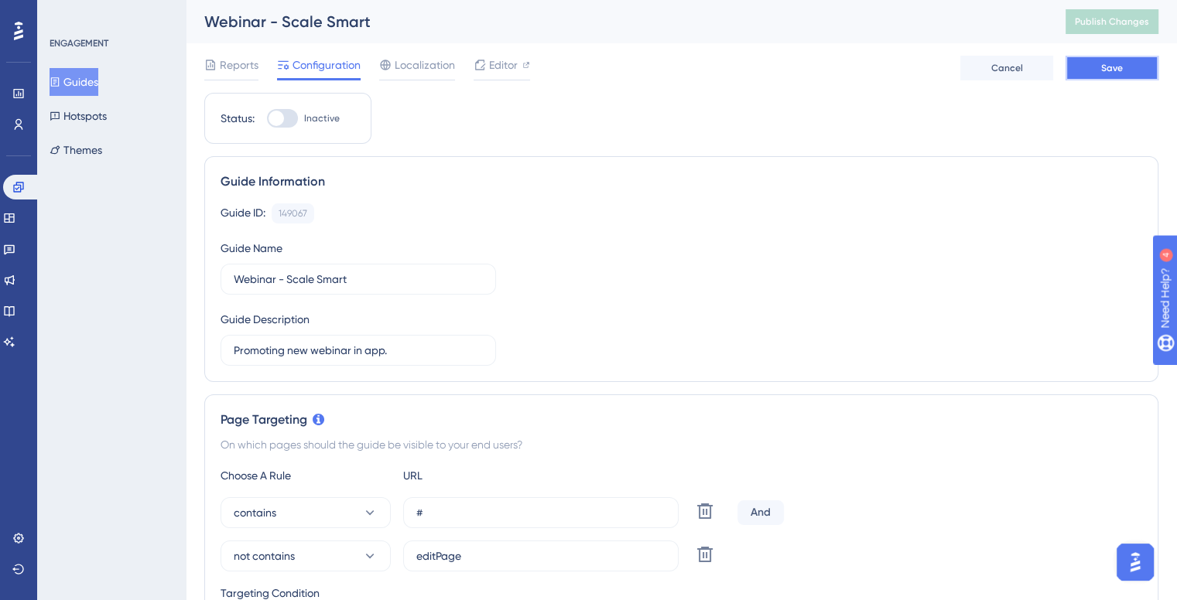
click at [1102, 73] on span "Save" at bounding box center [1112, 68] width 22 height 12
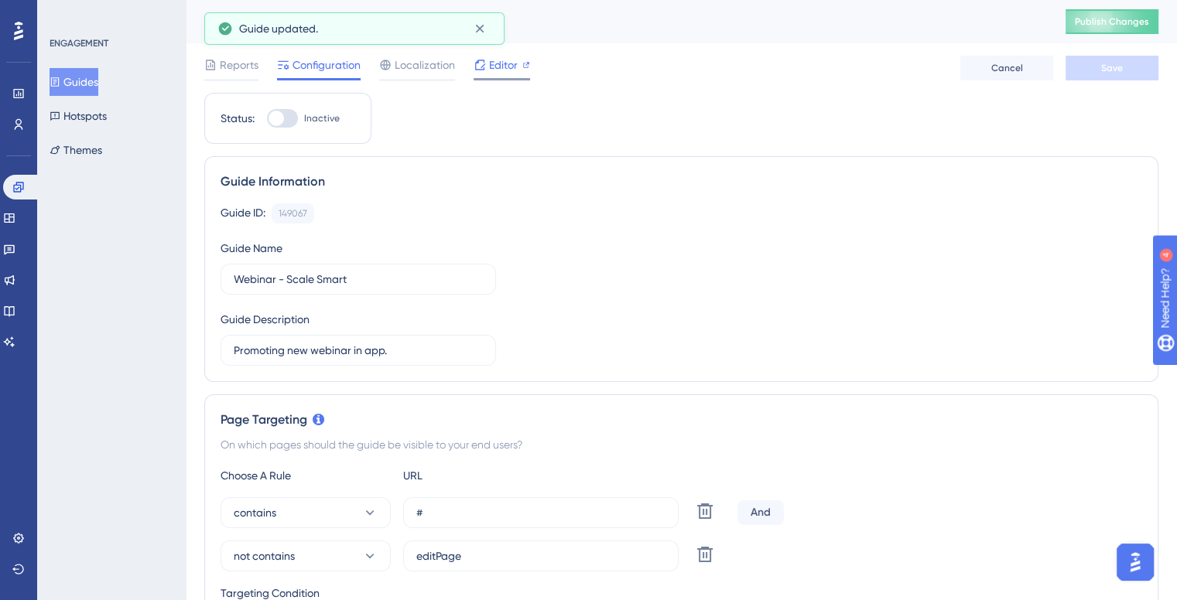
click at [508, 60] on span "Editor" at bounding box center [503, 65] width 29 height 19
